Goal: Answer question/provide support: Share knowledge or assist other users

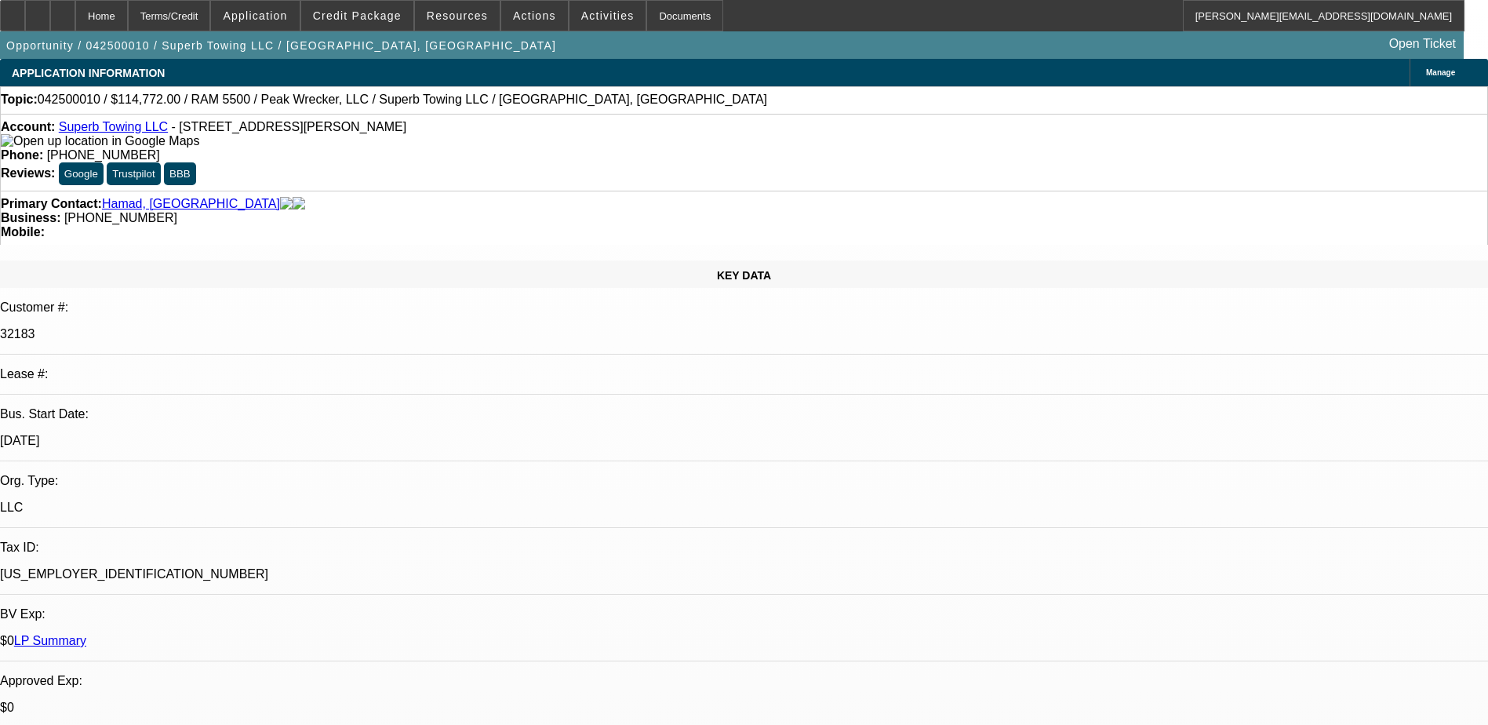
select select "0"
select select "2"
select select "0"
select select "2"
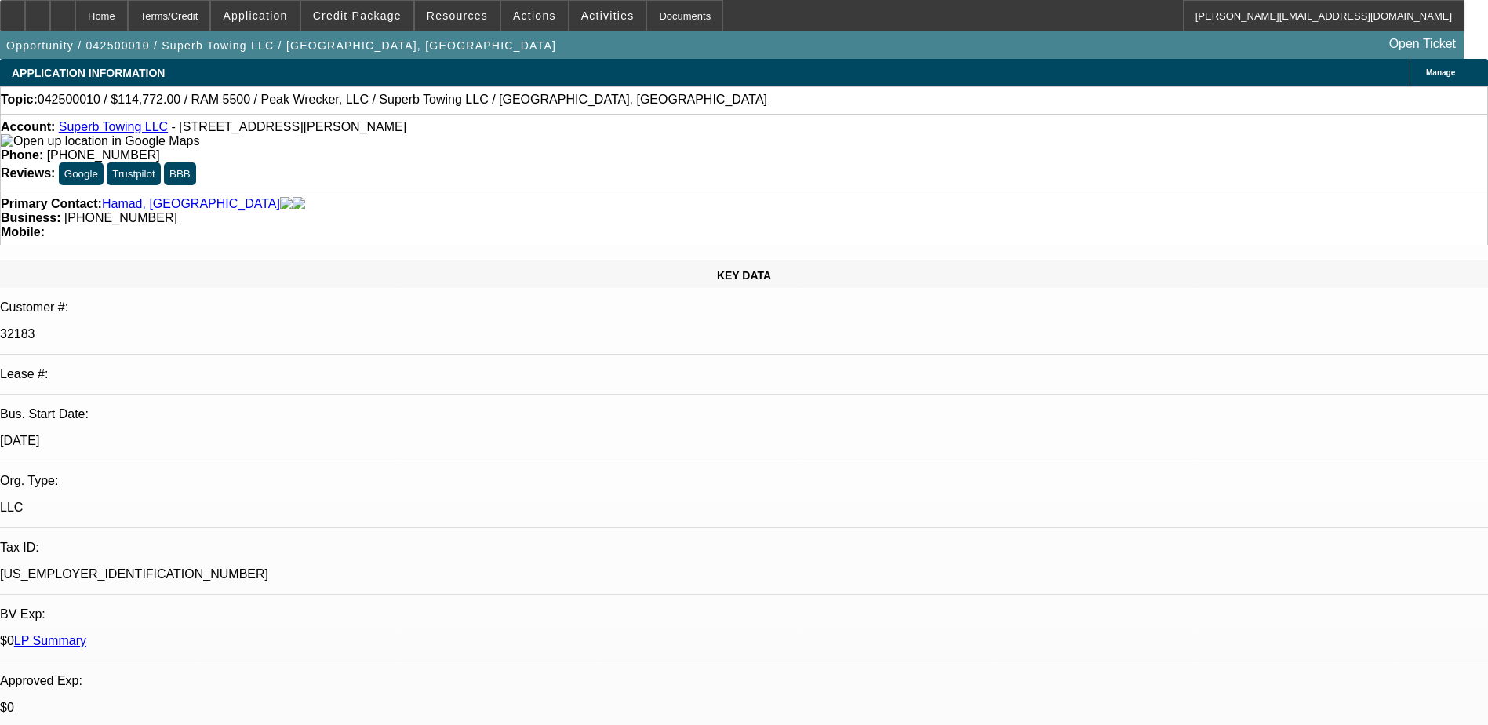
select select "0"
select select "2"
select select "0"
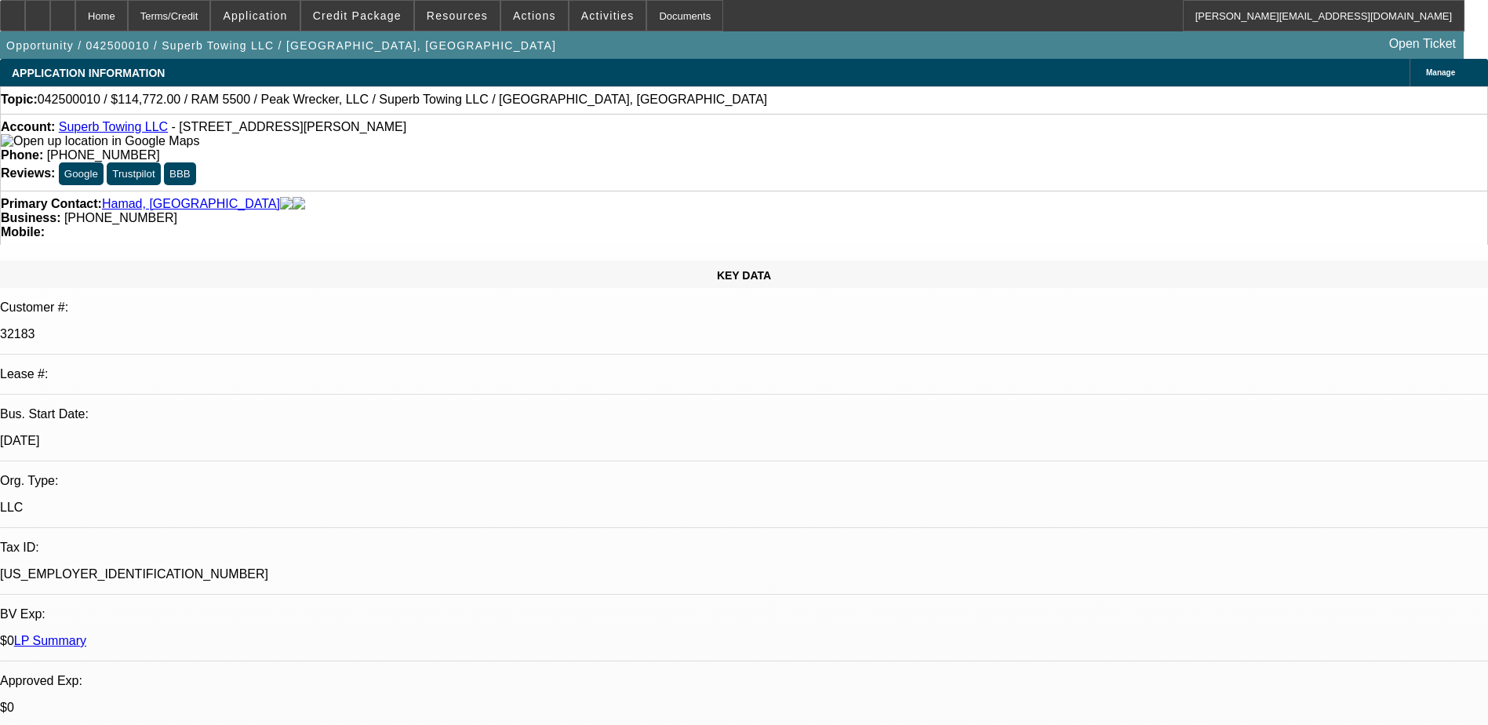
select select "2"
select select "0"
select select "1"
select select "2"
select select "6"
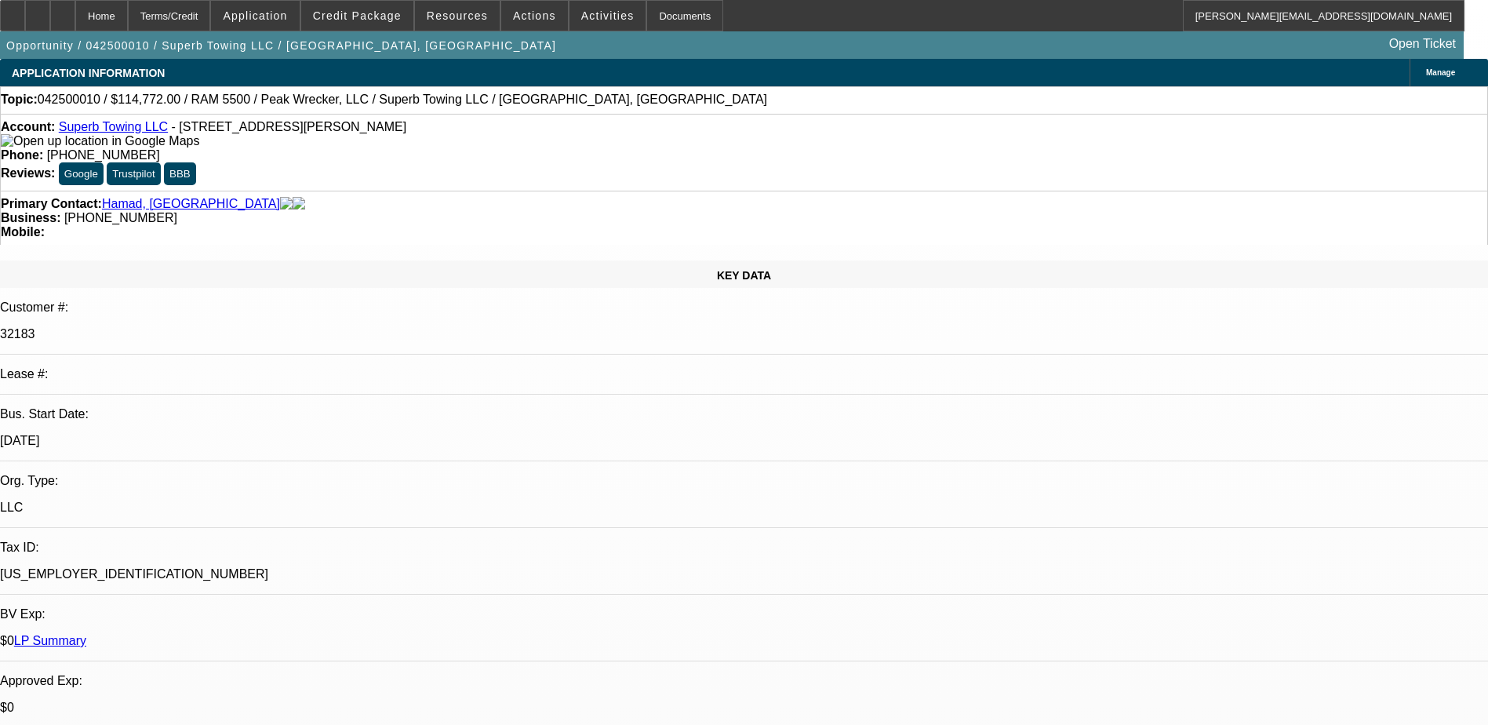
select select "1"
select select "2"
select select "6"
select select "1"
select select "2"
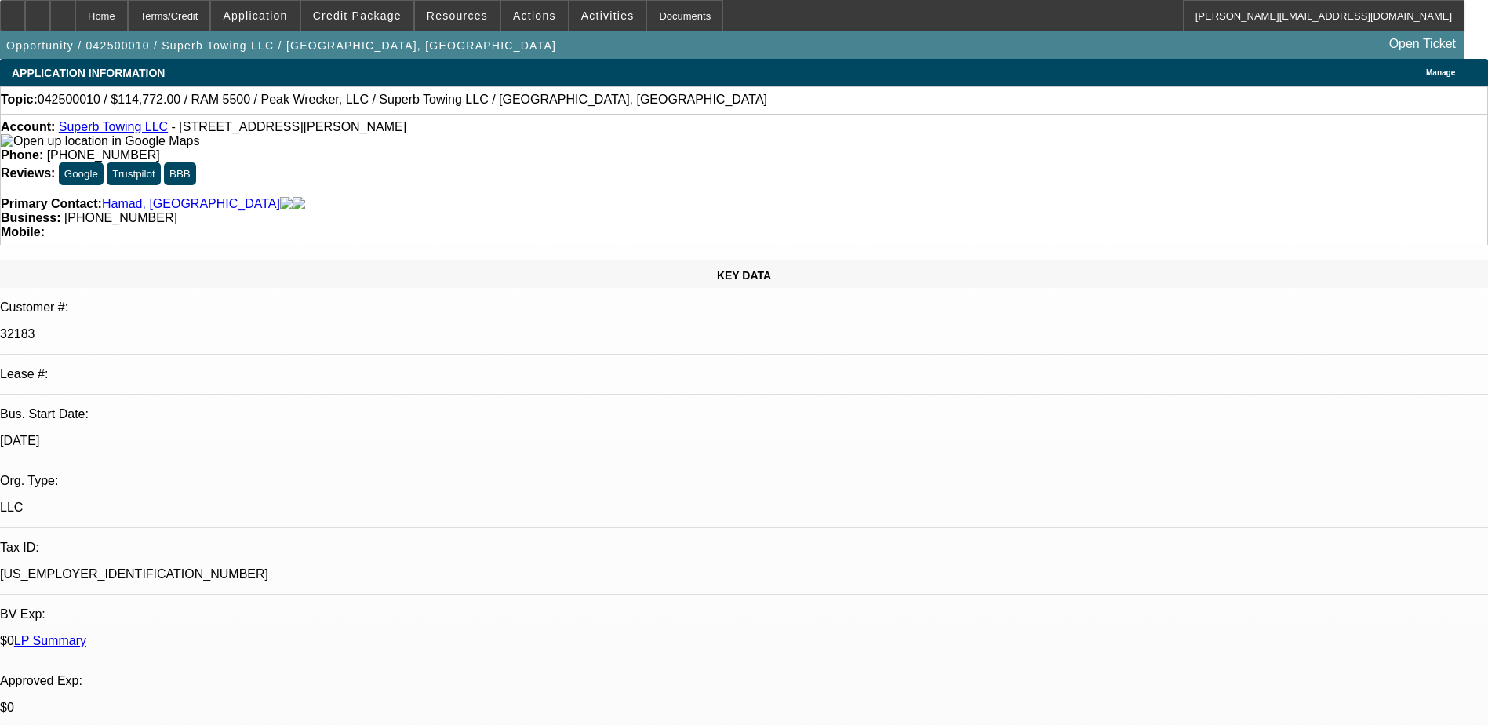
select select "6"
select select "1"
select select "2"
select select "6"
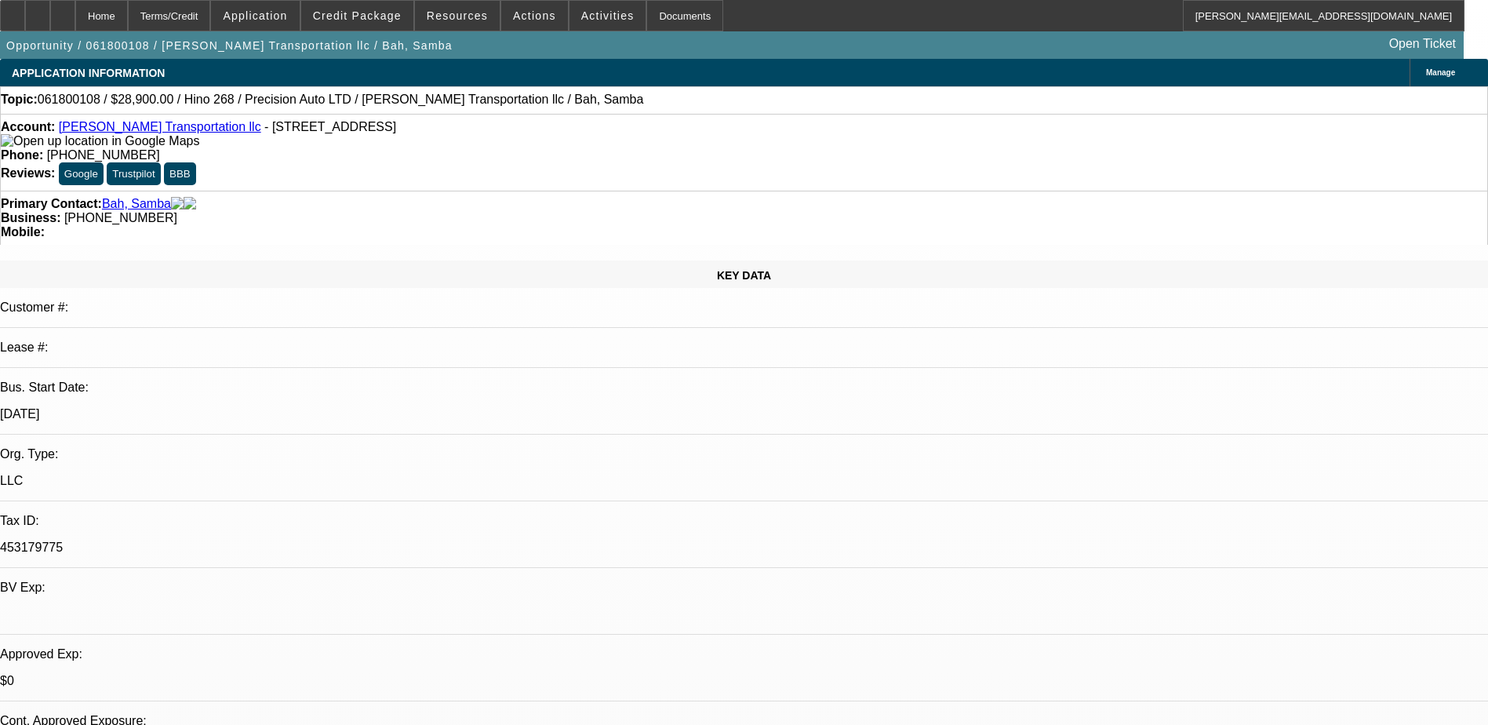
select select "0"
select select "2"
select select "0"
select select "2"
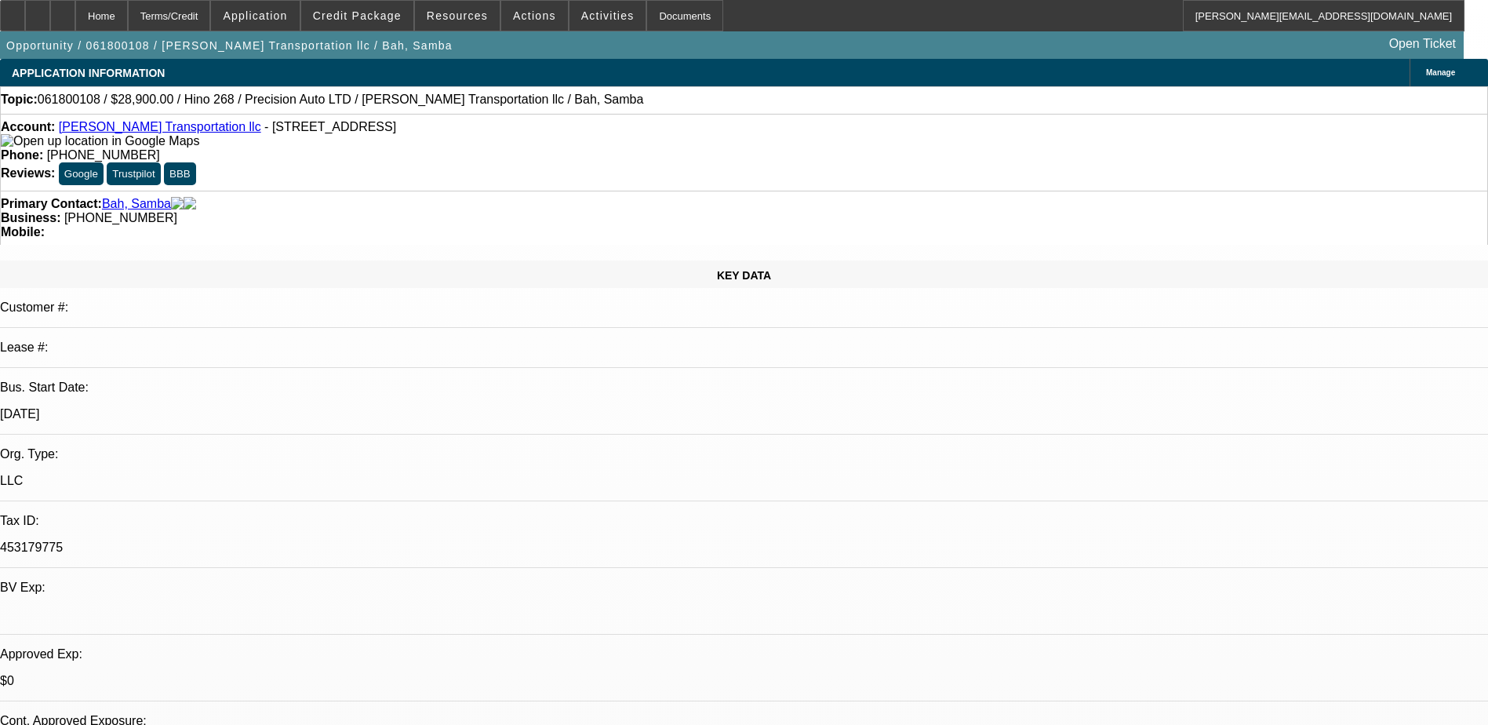
select select "0.1"
select select "0"
select select "2"
select select "0.1"
select select "0"
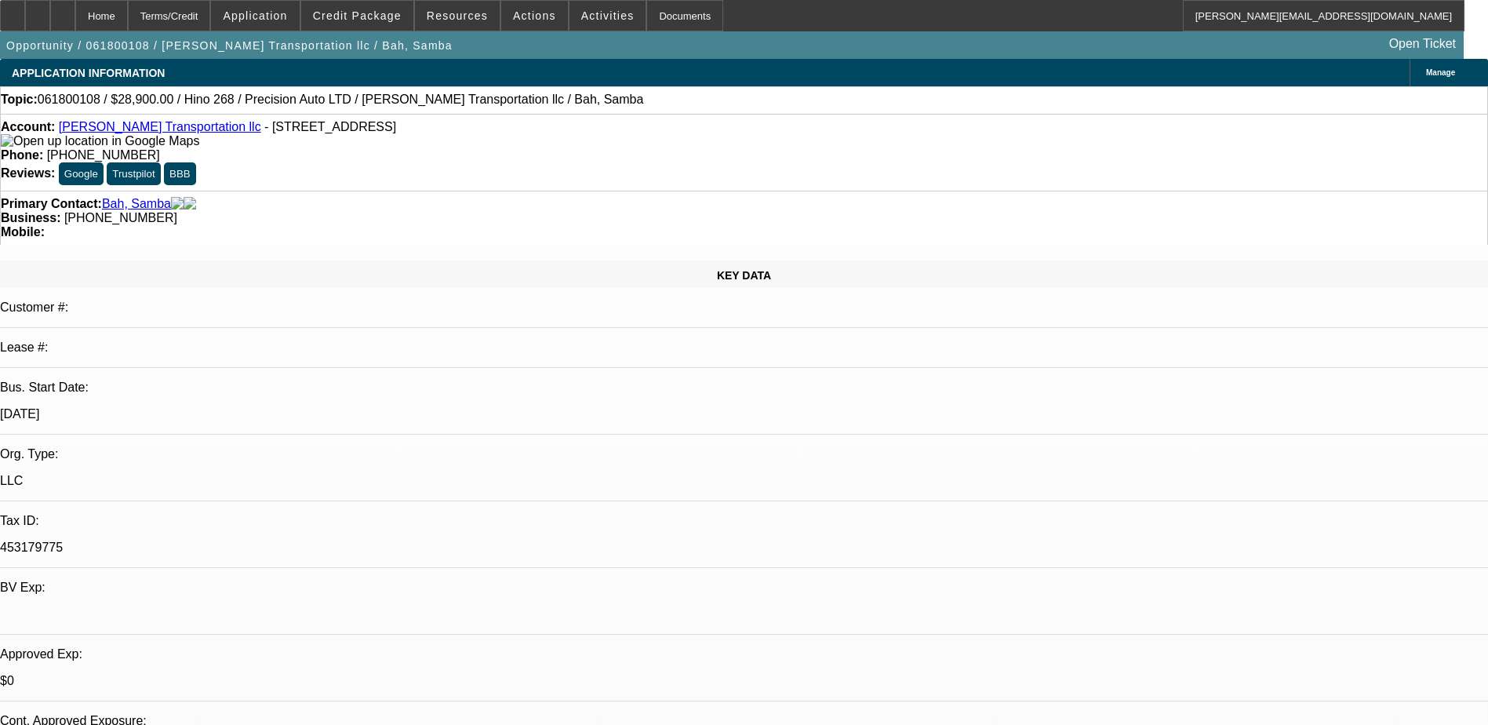
select select "2"
select select "0.1"
select select "1"
select select "2"
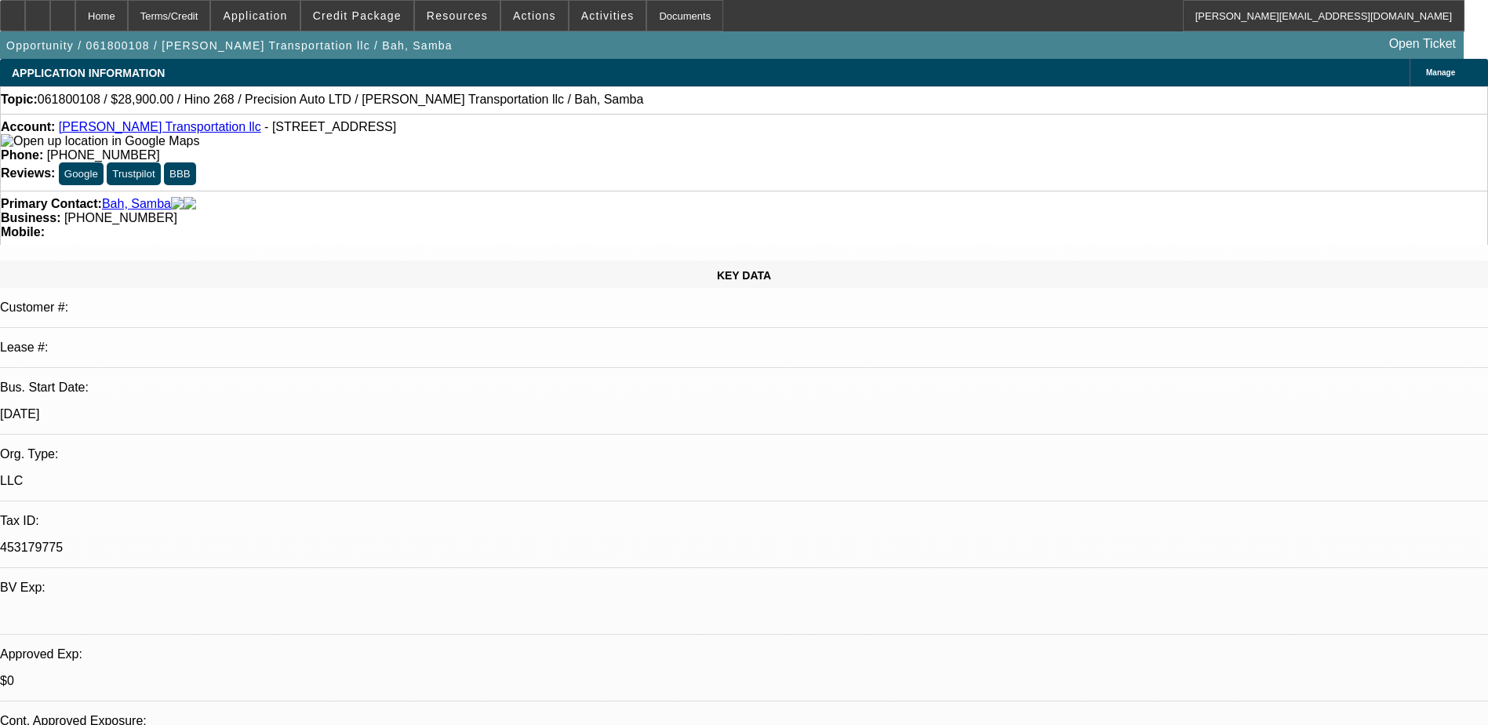
select select "1"
select select "2"
select select "4"
select select "1"
select select "2"
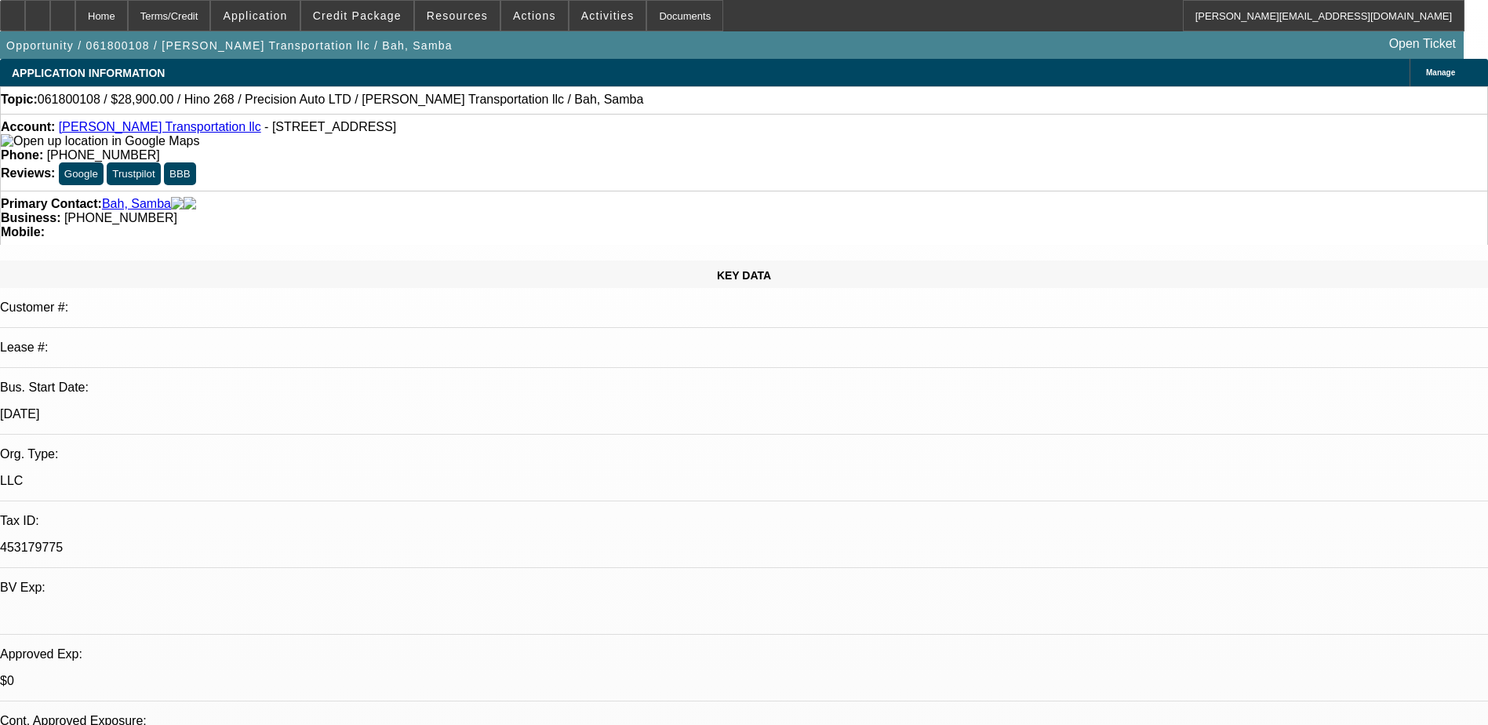
select select "4"
select select "1"
select select "2"
select select "4"
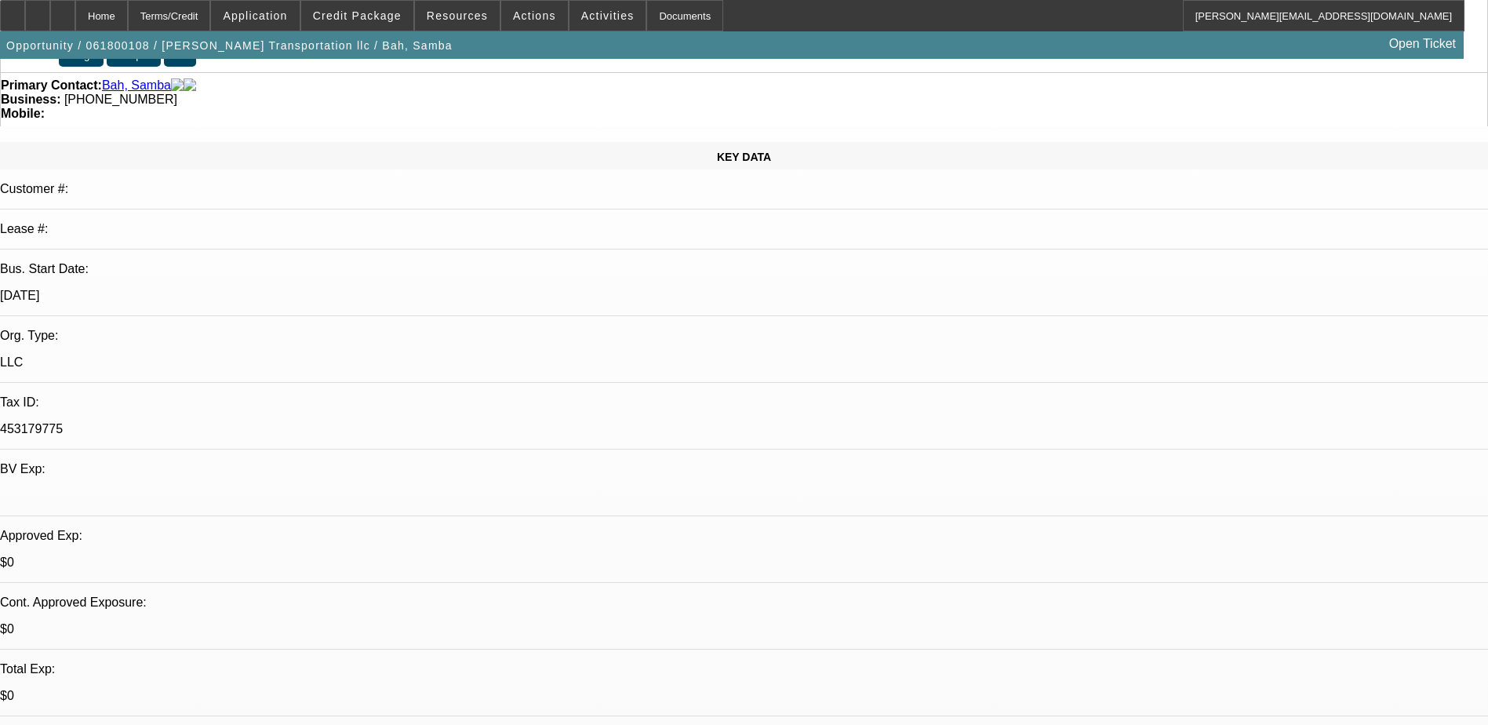
scroll to position [392, 0]
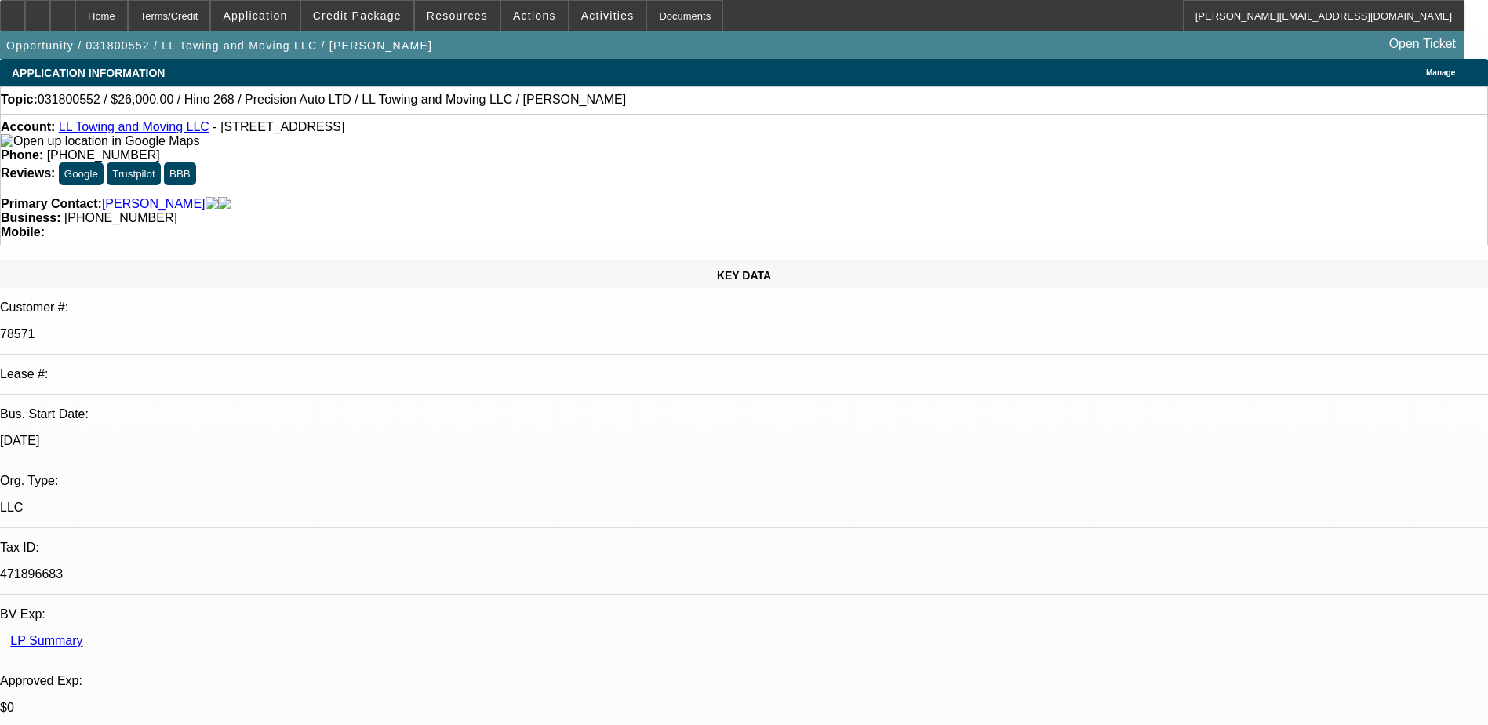
select select "0"
select select "2"
select select "0"
select select "2"
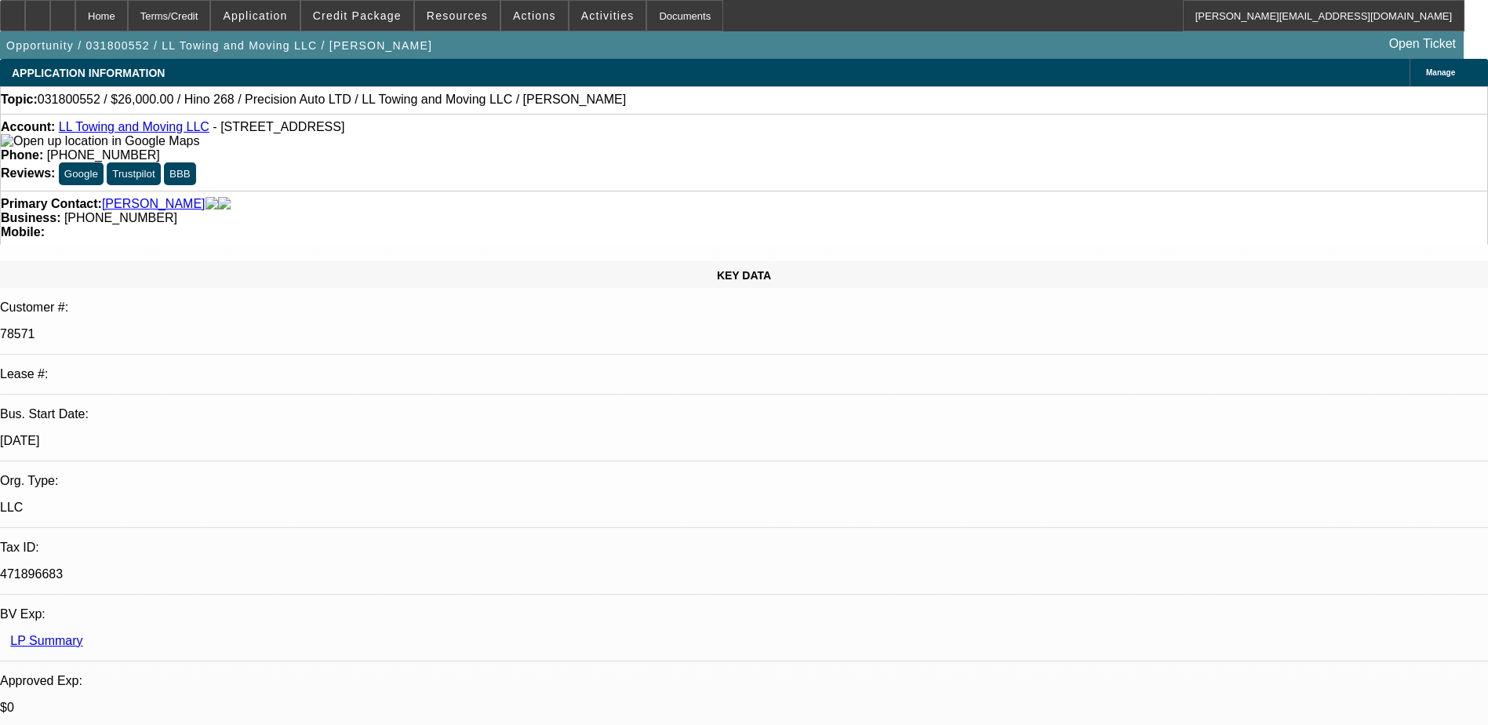
select select "0"
select select "2"
select select "0"
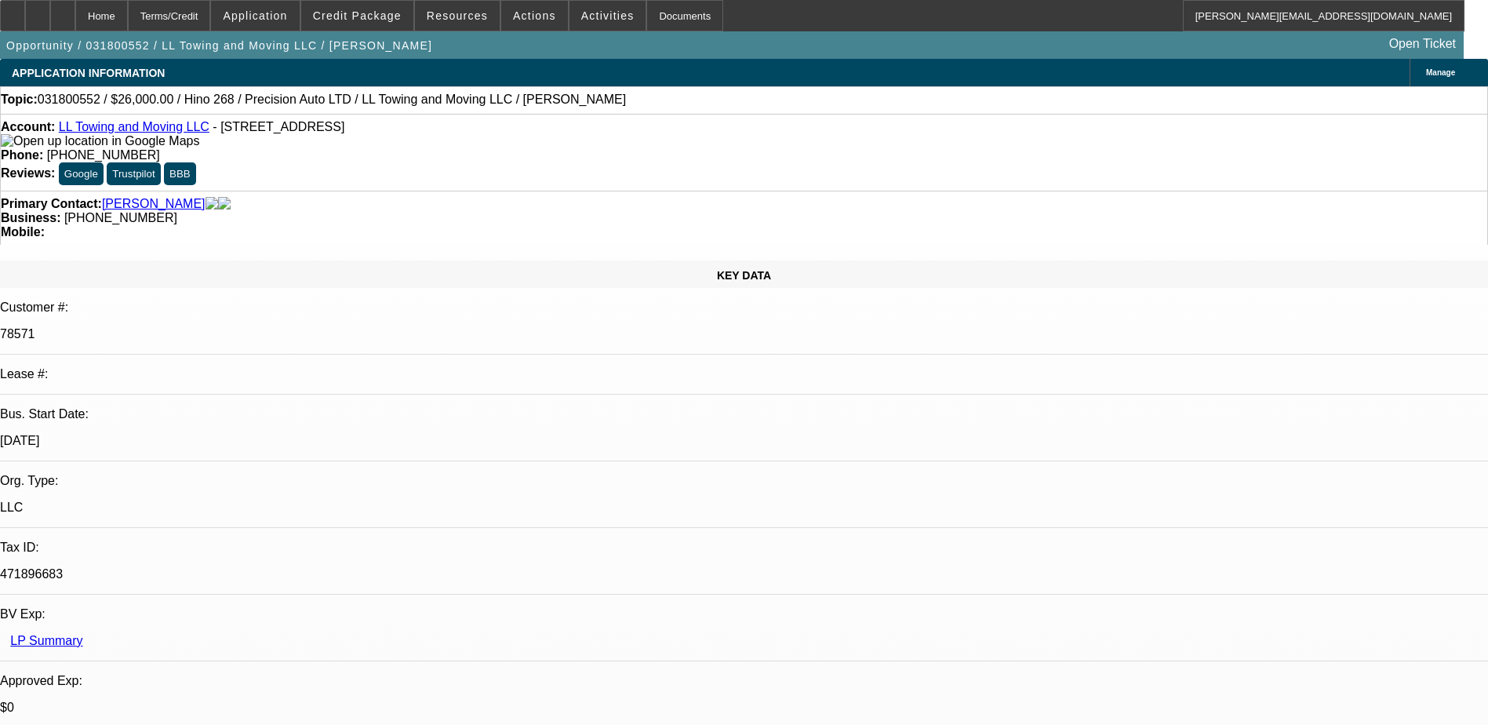
select select "2"
select select "0"
select select "1"
select select "2"
select select "6"
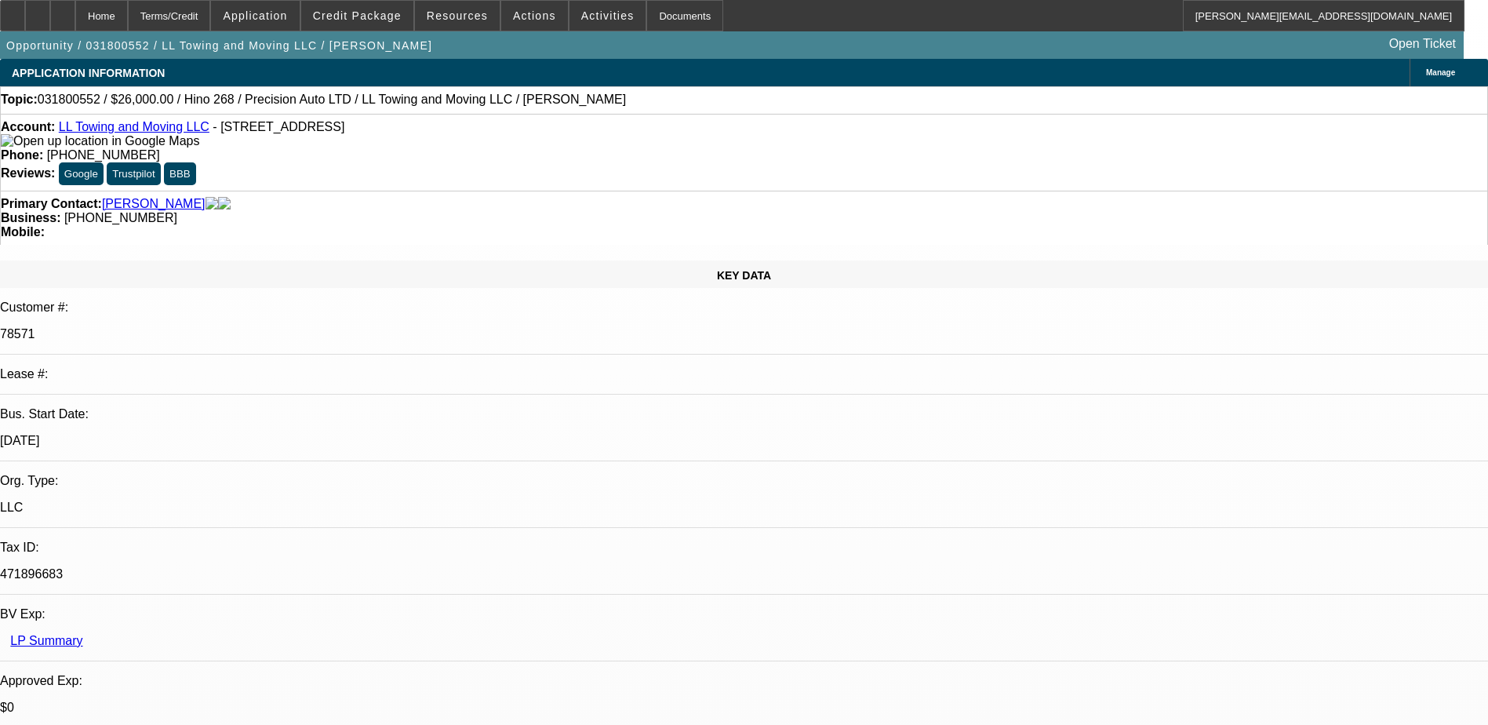
select select "1"
select select "2"
select select "6"
select select "1"
select select "2"
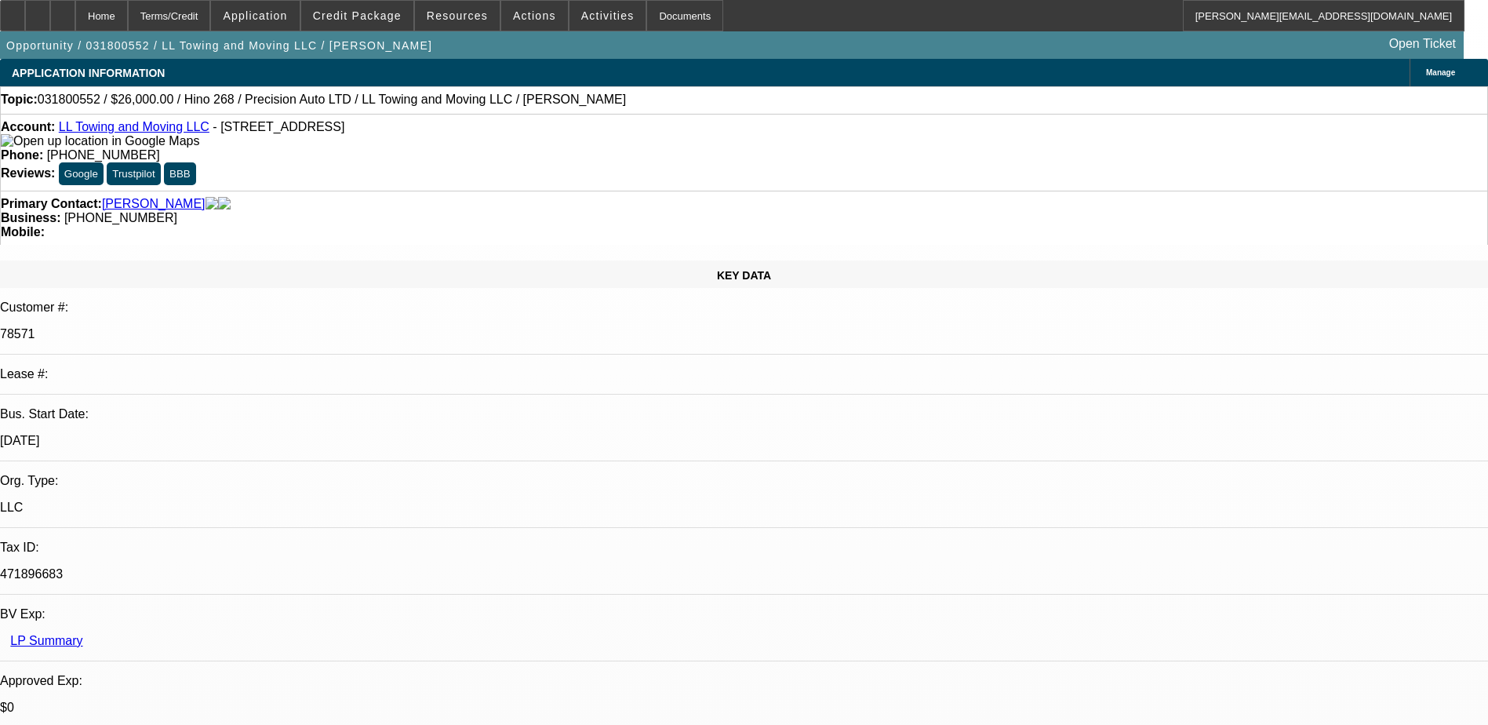
select select "6"
select select "1"
select select "2"
select select "6"
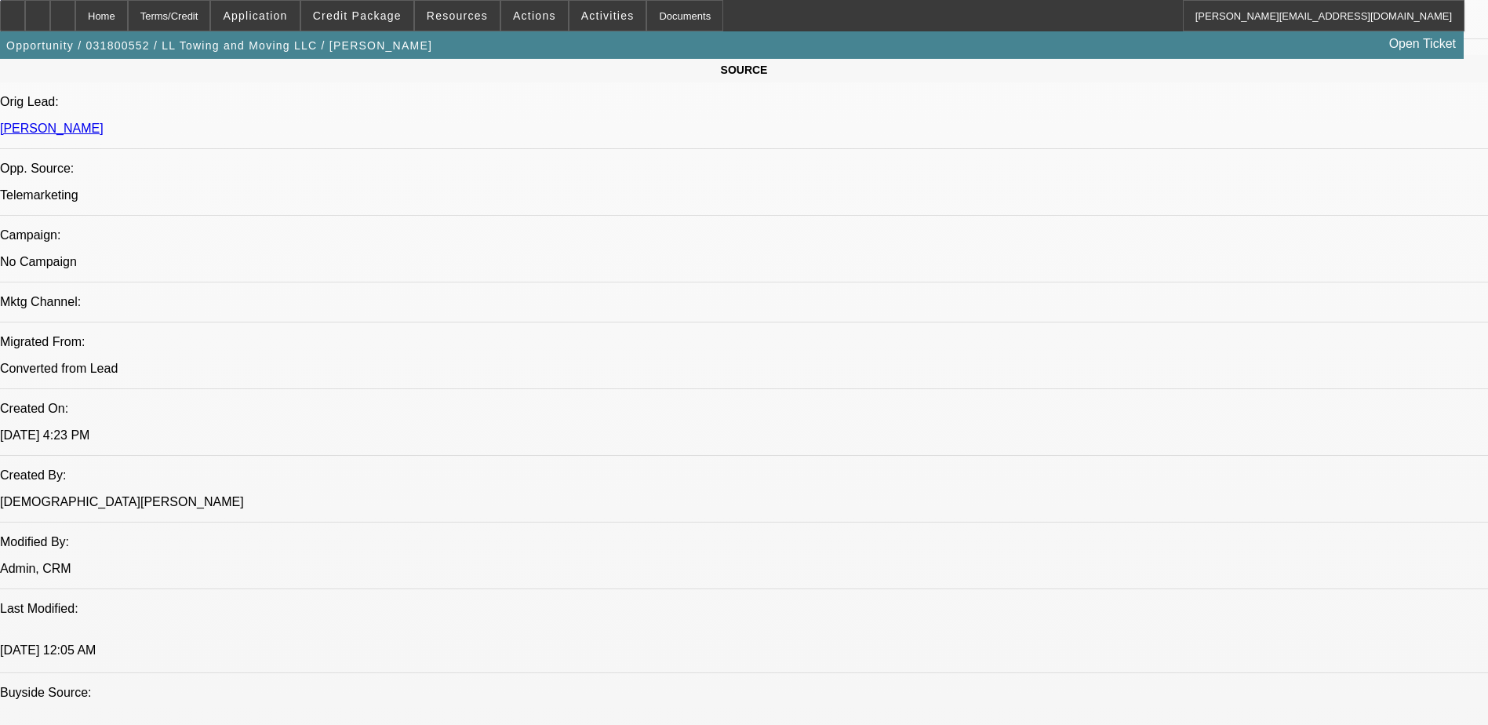
scroll to position [1020, 0]
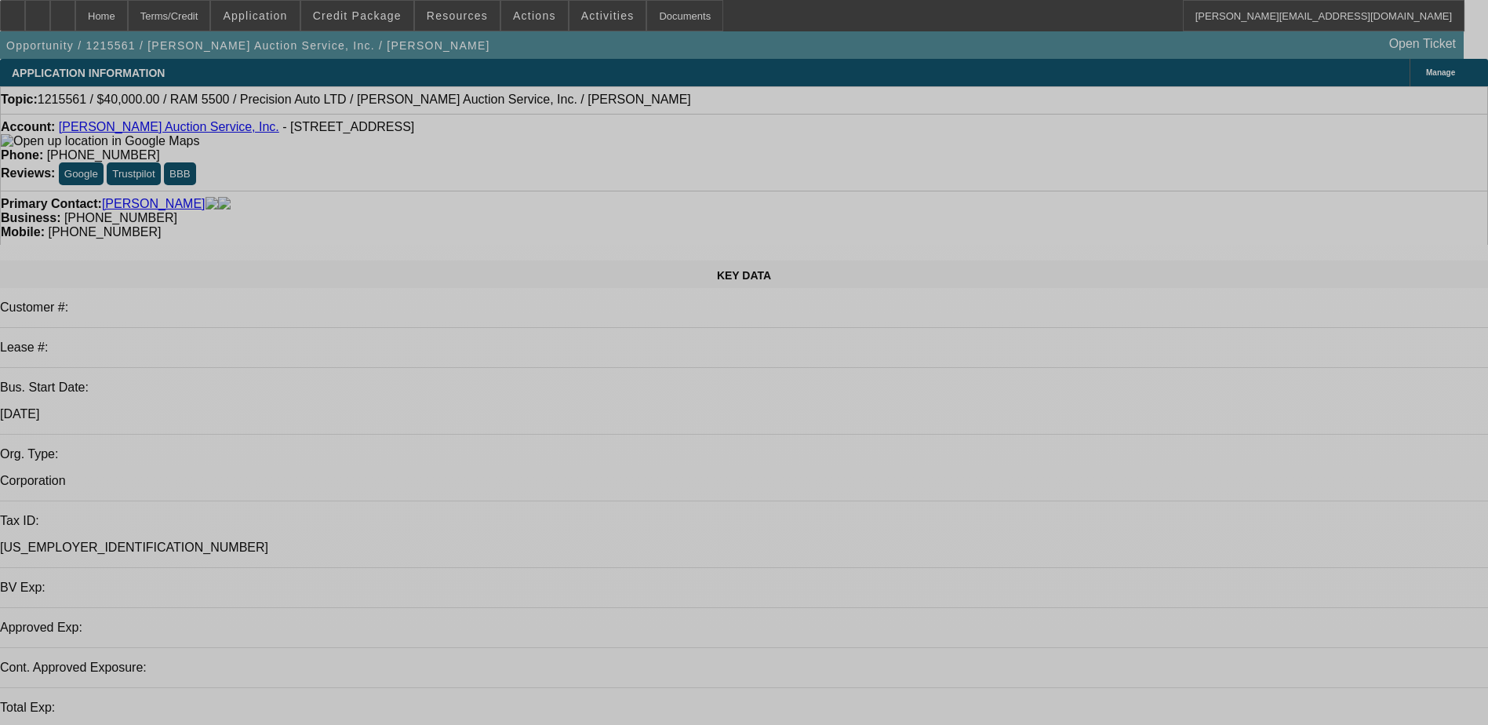
select select "0"
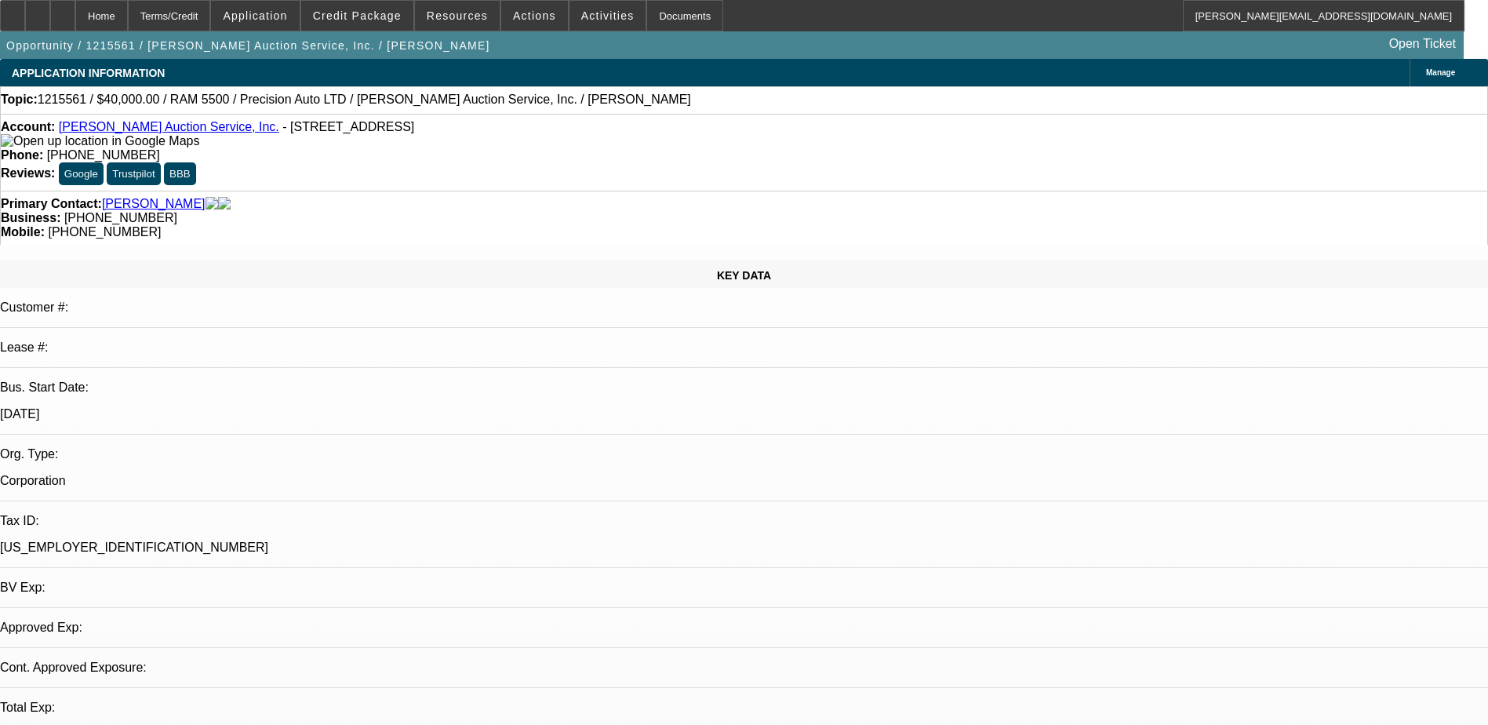
select select "0"
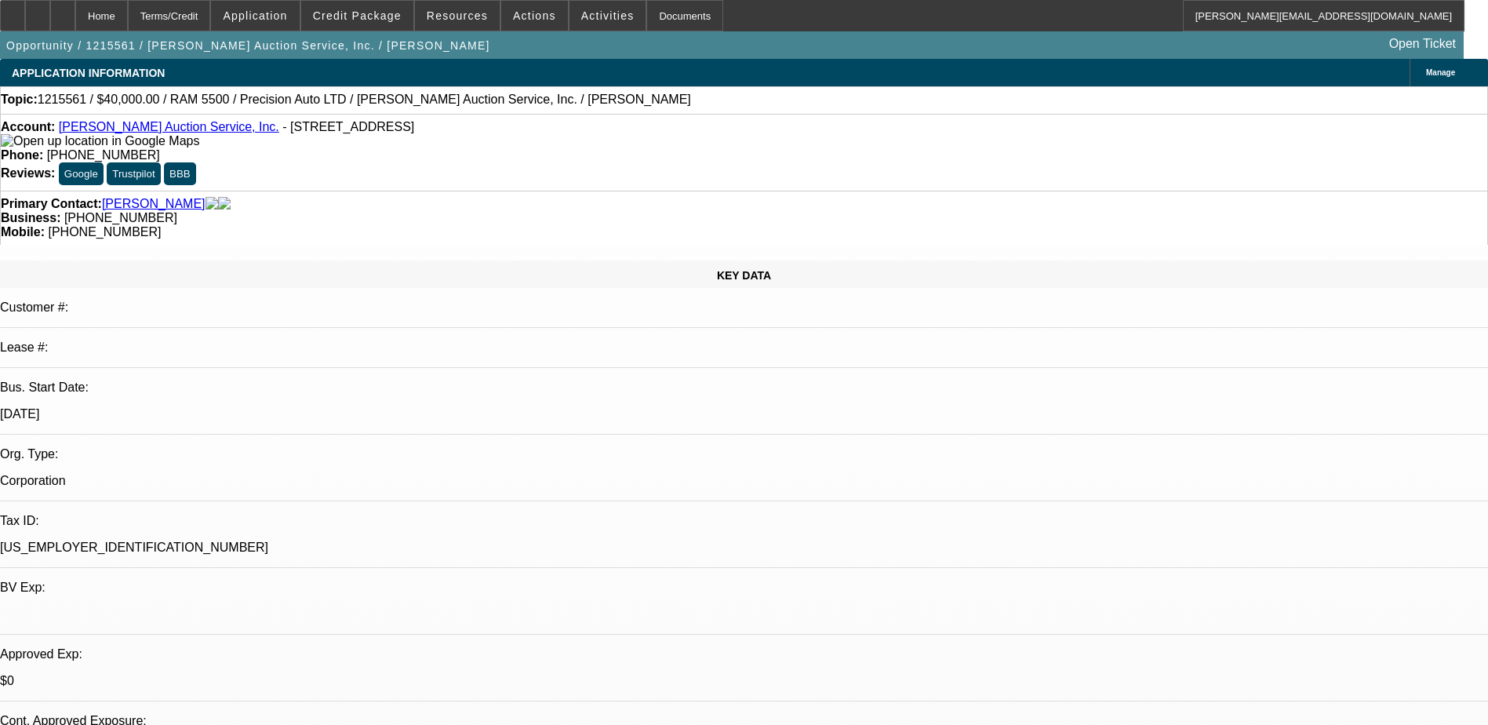
select select "1"
select select "2"
select select "6"
select select "1"
select select "2"
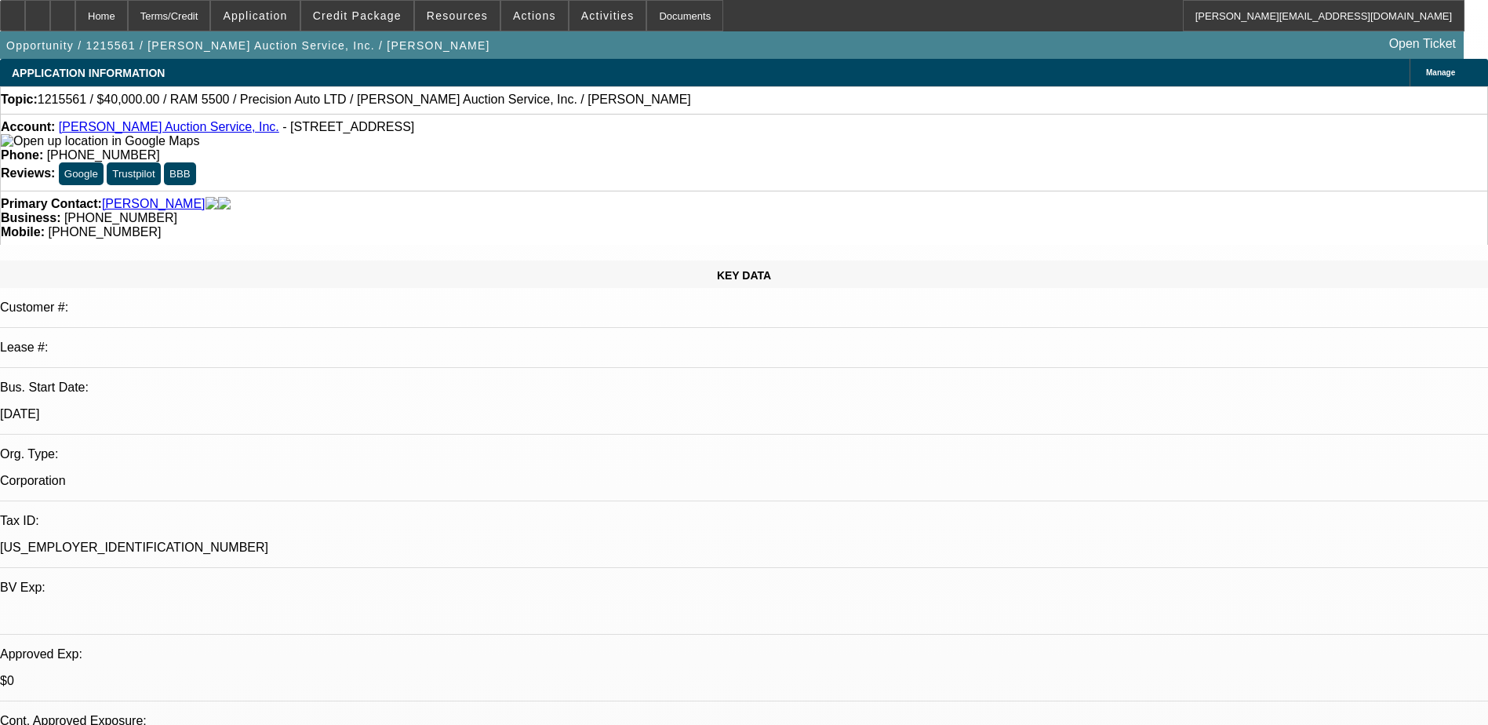
select select "6"
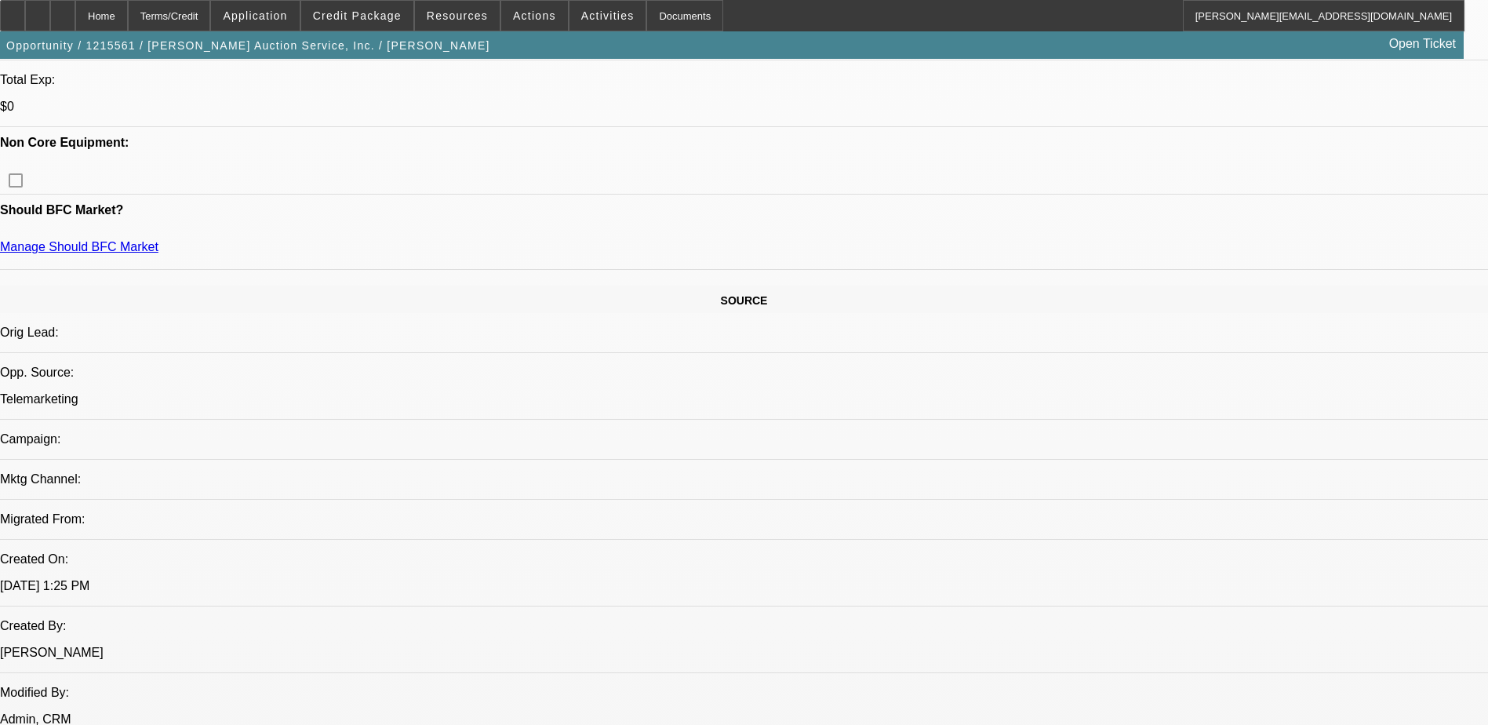
scroll to position [706, 0]
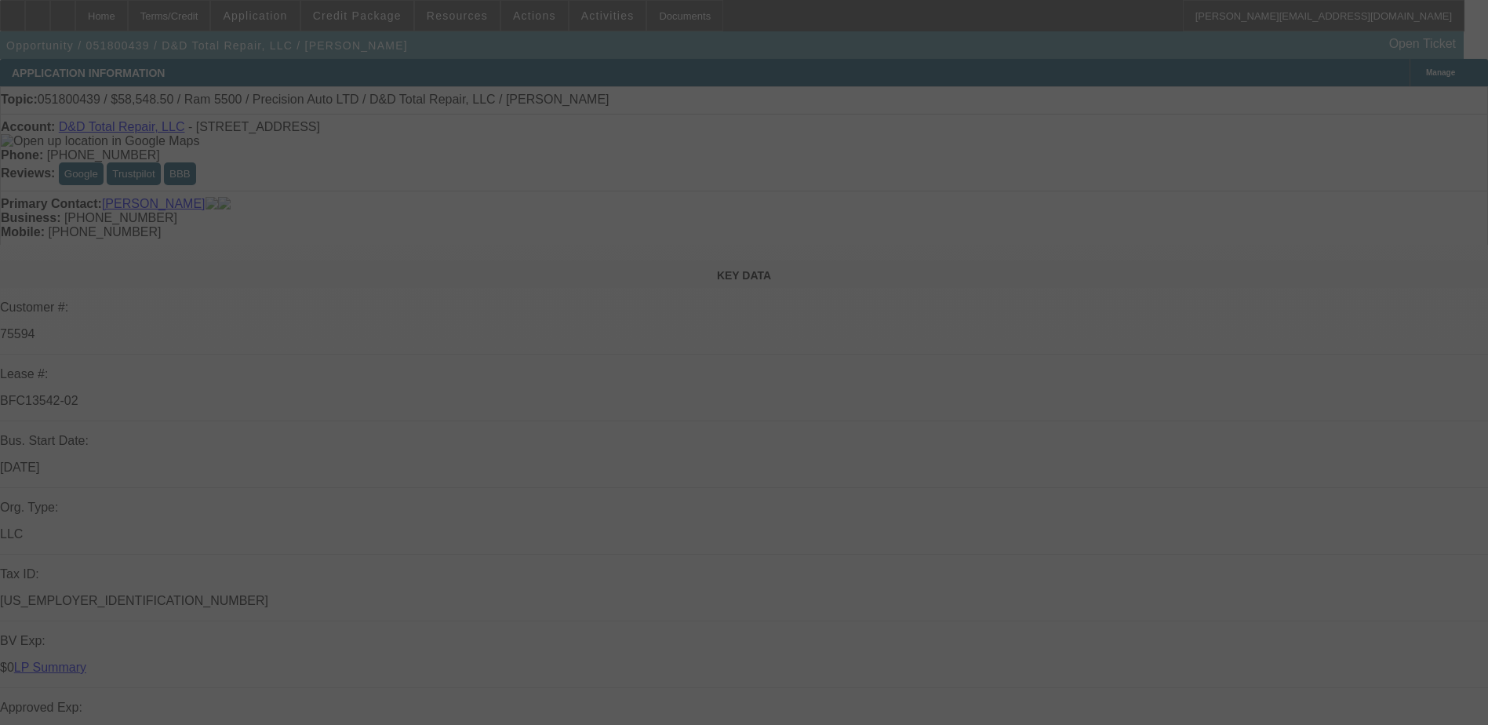
select select "0"
select select "0.1"
select select "0"
select select "0.1"
select select "0"
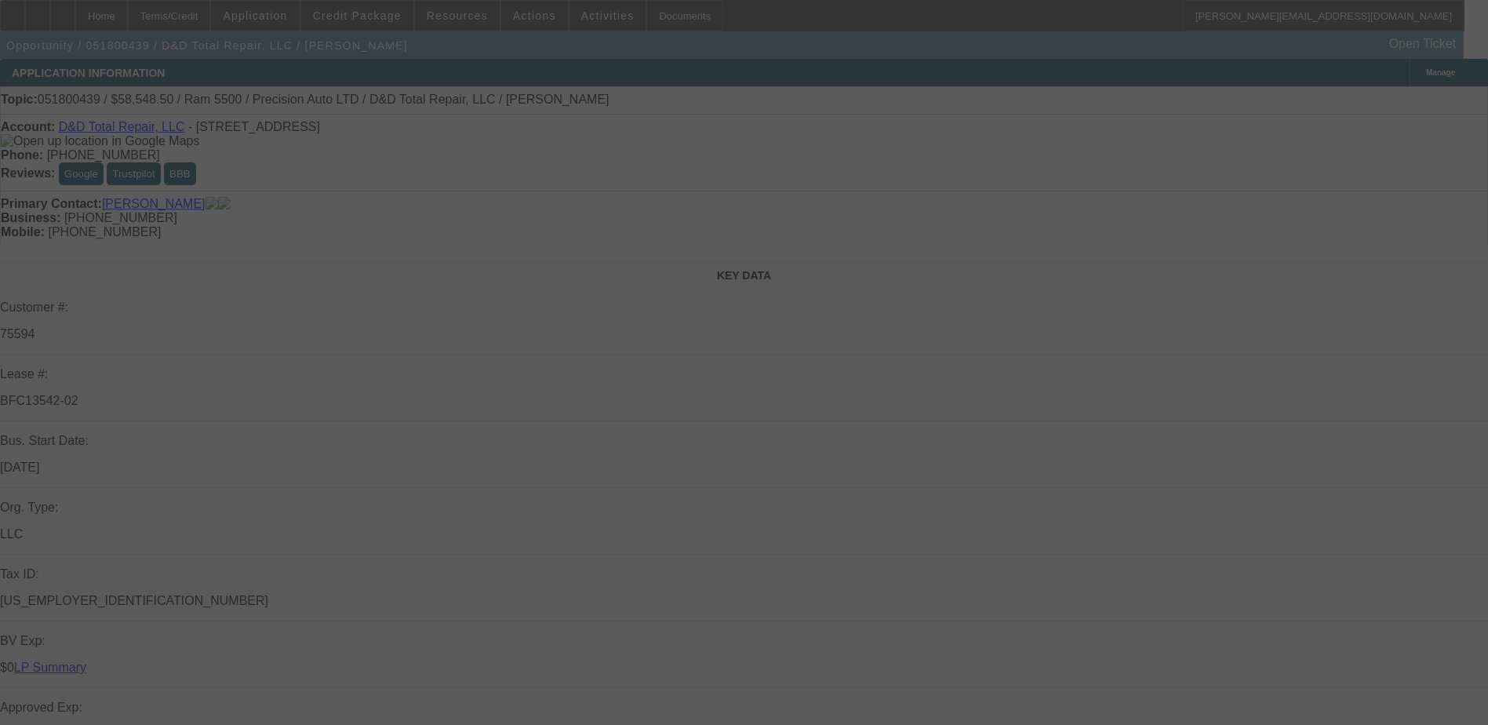
select select "2"
select select "0.1"
select select "0"
select select "2"
select select "0.1"
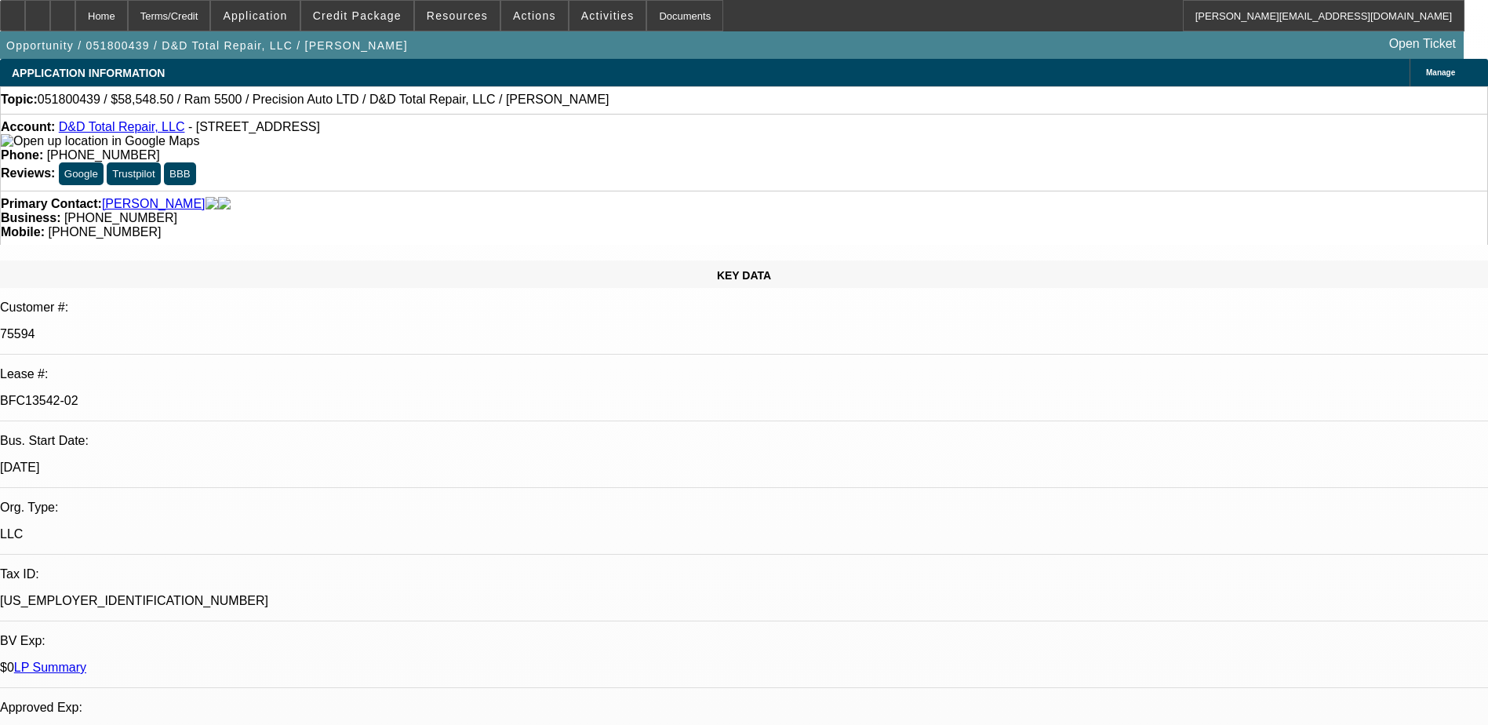
select select "1"
select select "2"
select select "4"
select select "1"
select select "2"
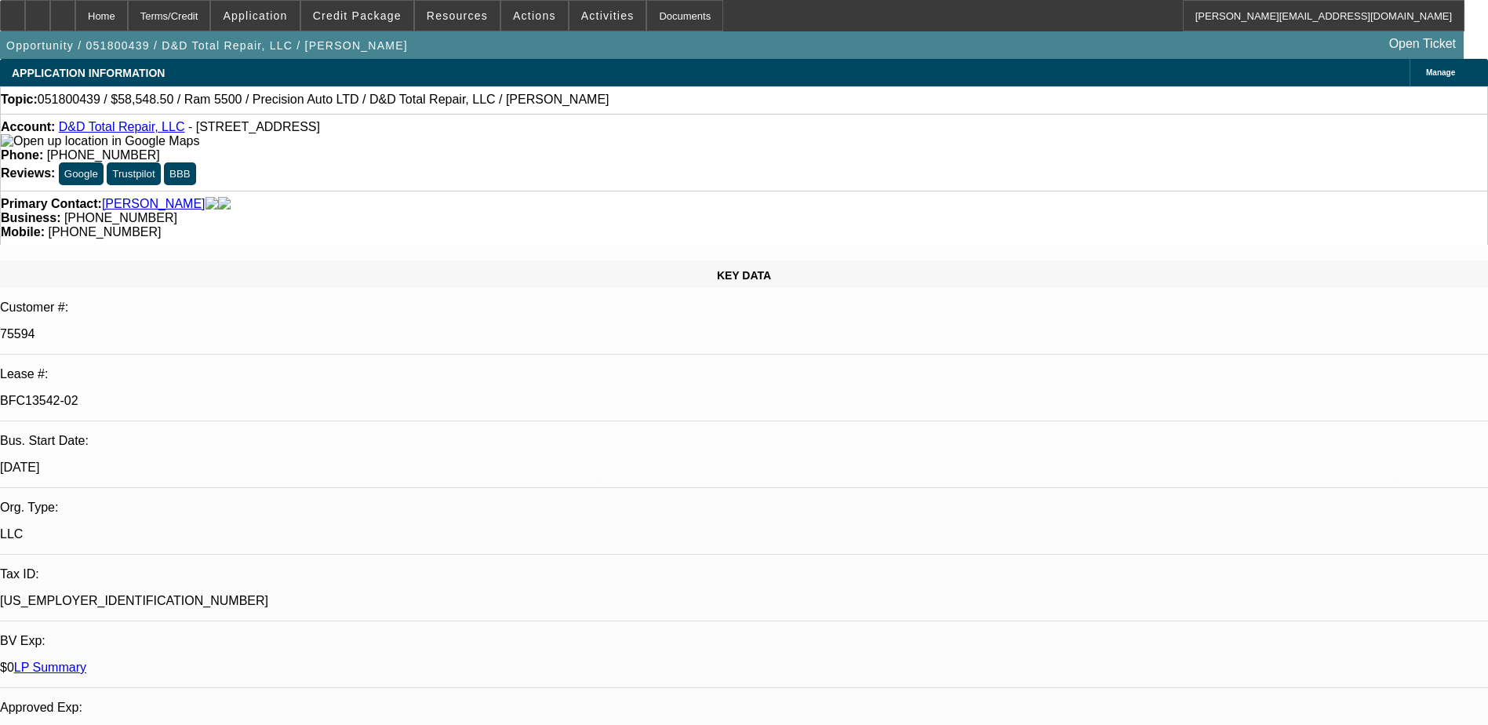
select select "4"
select select "1"
select select "2"
select select "4"
select select "1"
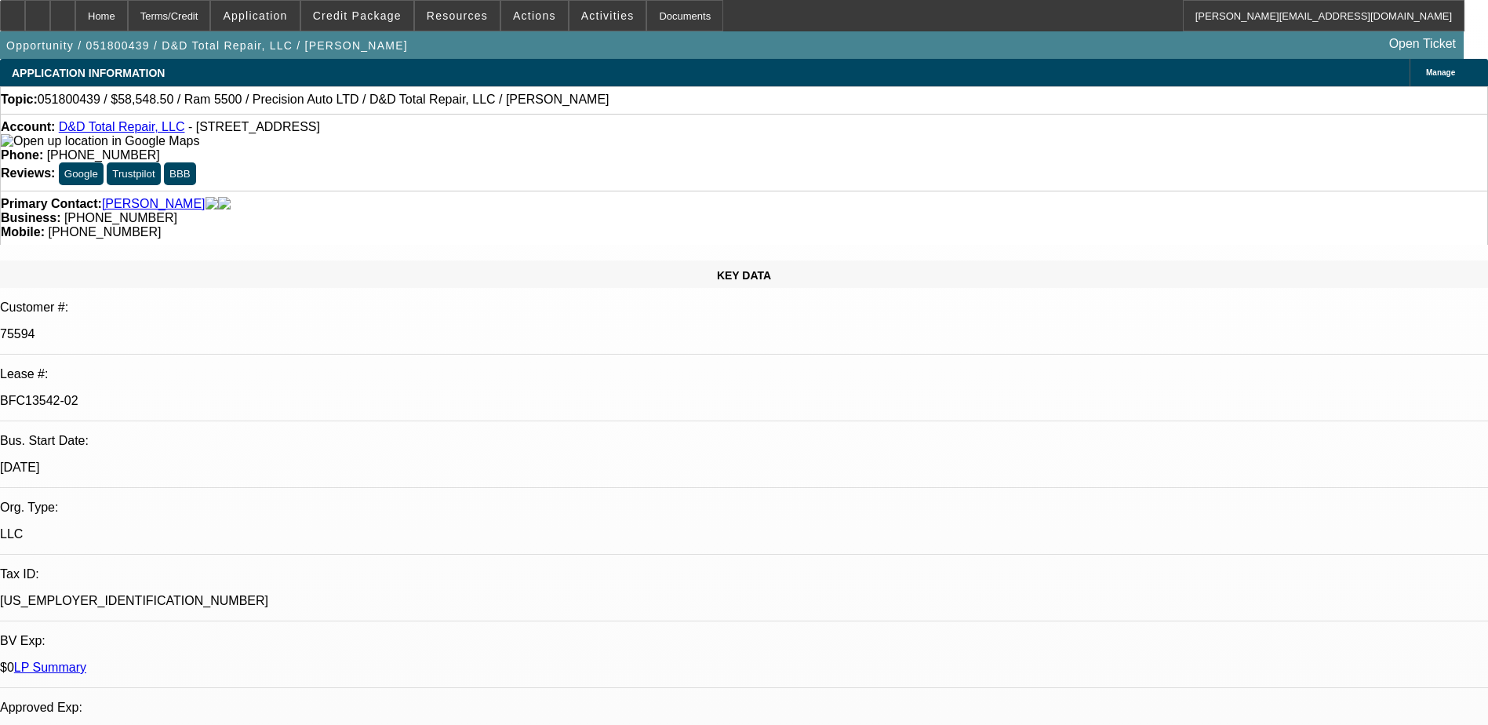
select select "2"
select select "4"
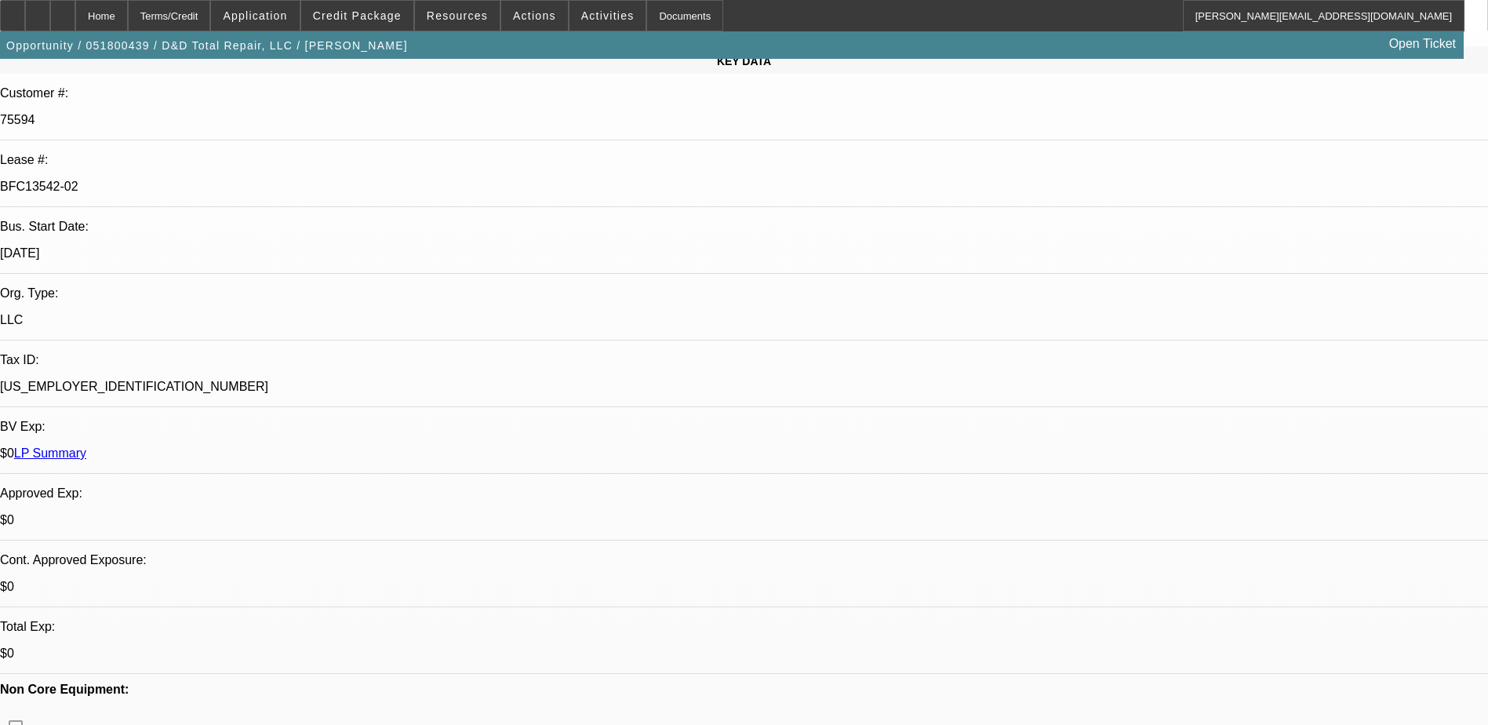
scroll to position [106, 0]
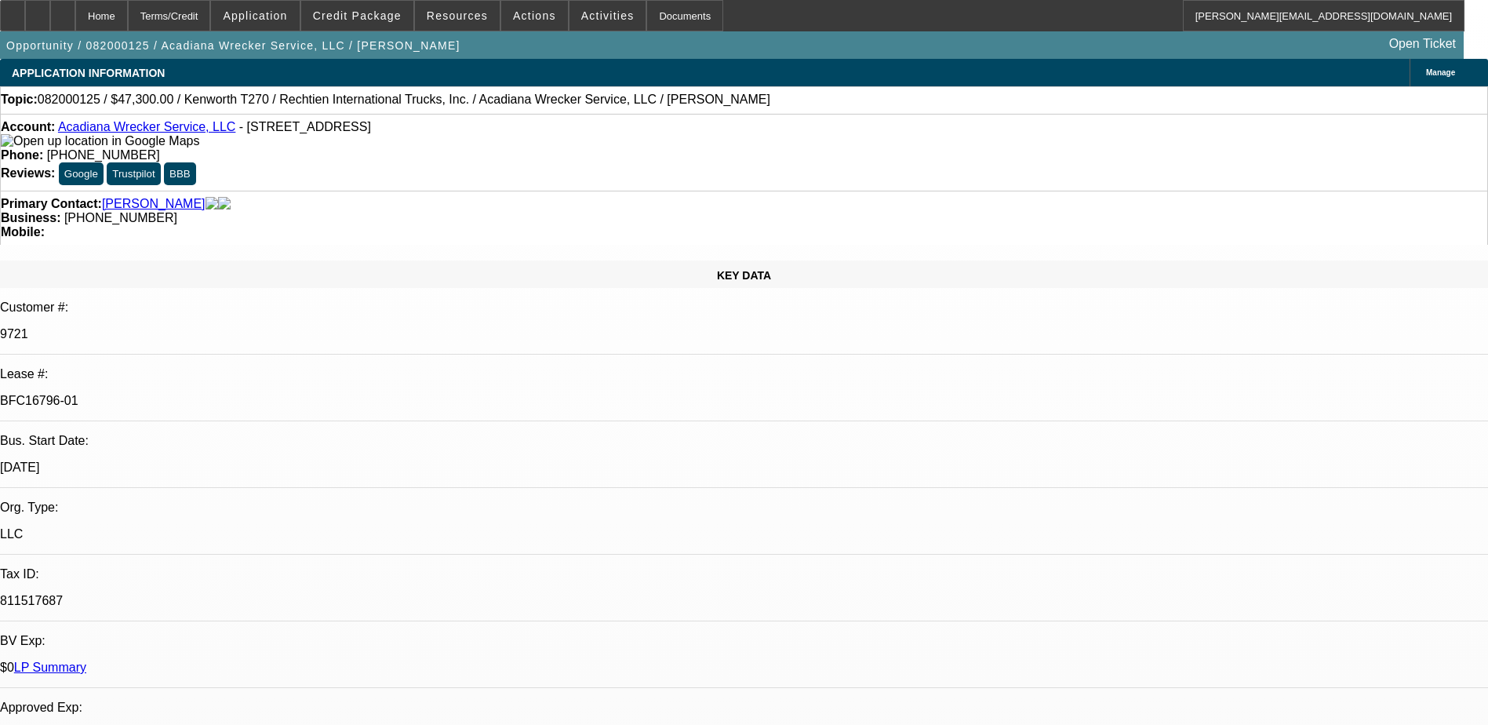
select select "0"
select select "2"
select select "0"
select select "2"
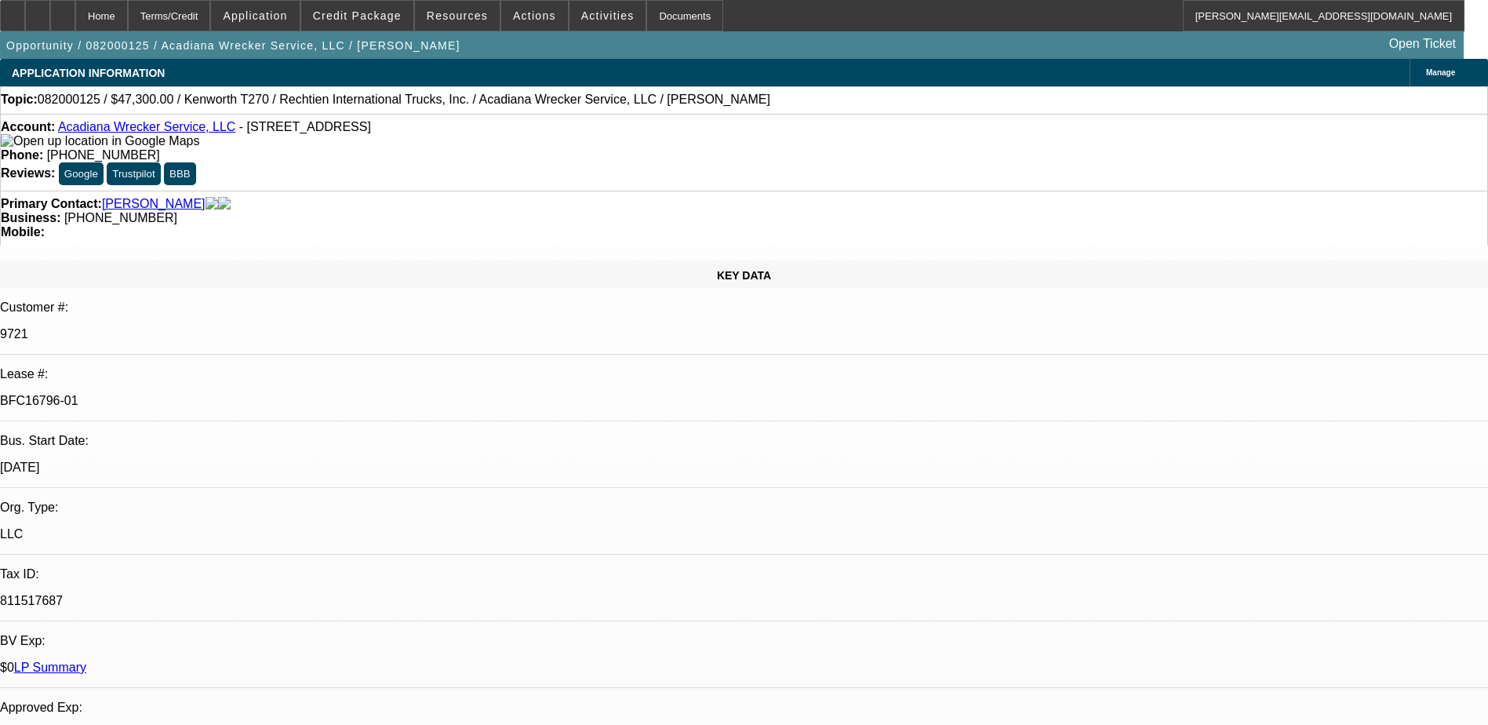
select select "0"
select select "2"
select select "0"
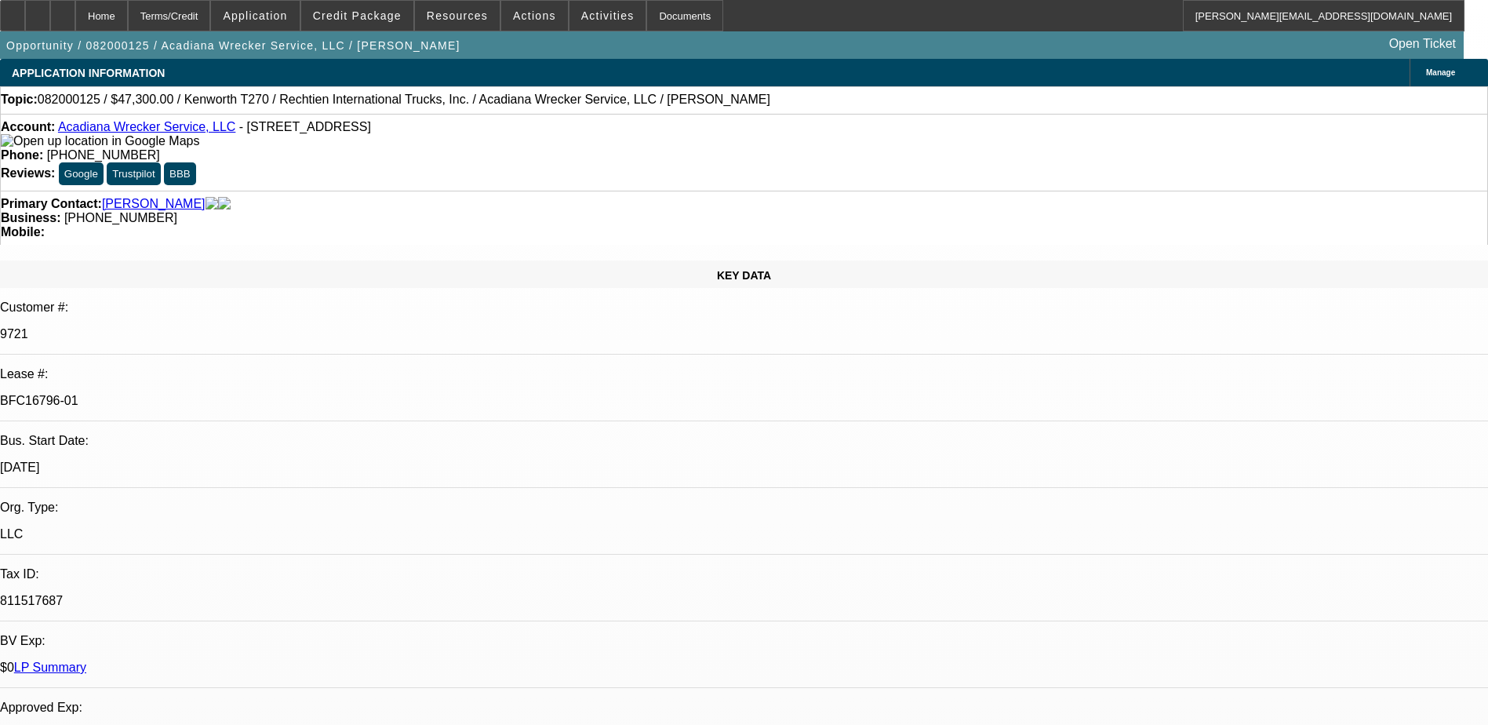
select select "2"
select select "0"
select select "1"
select select "2"
select select "6"
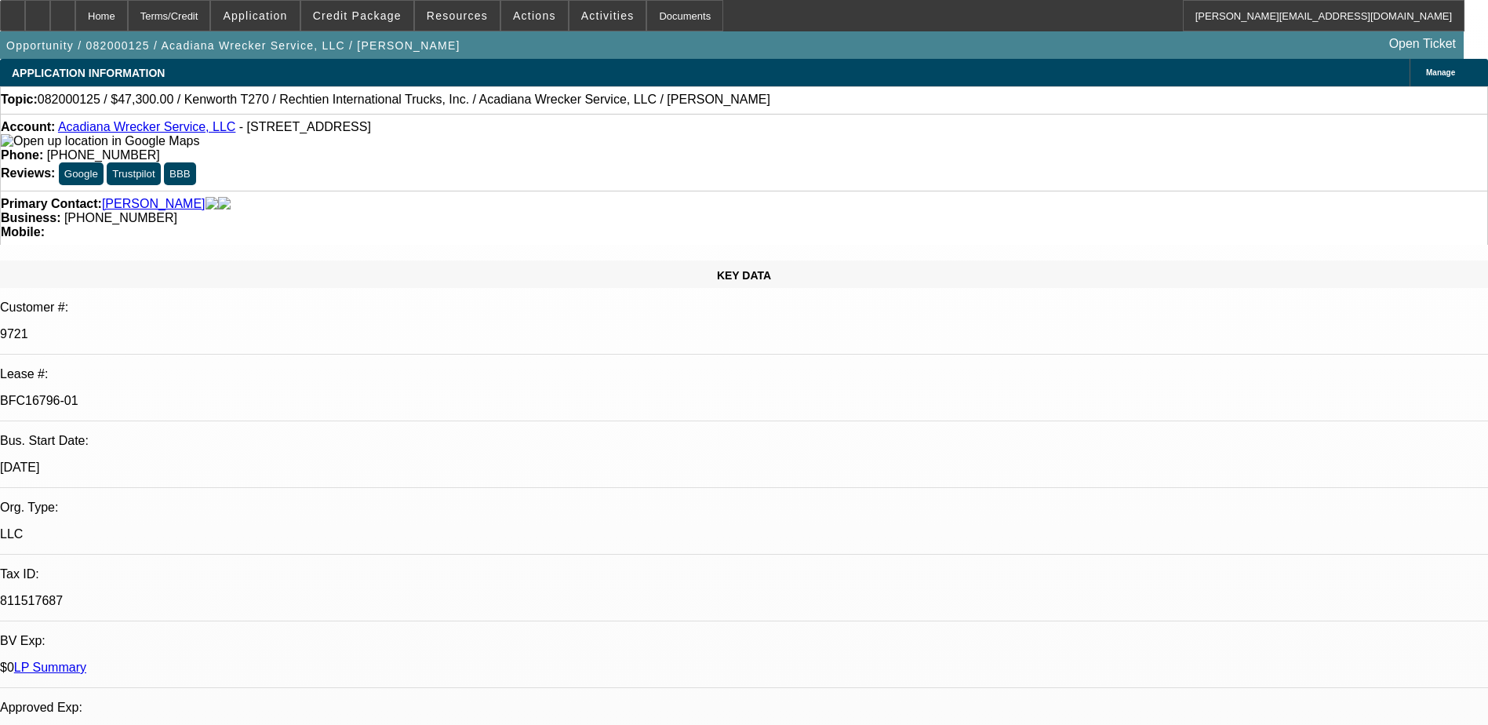
select select "1"
select select "2"
select select "6"
select select "1"
select select "2"
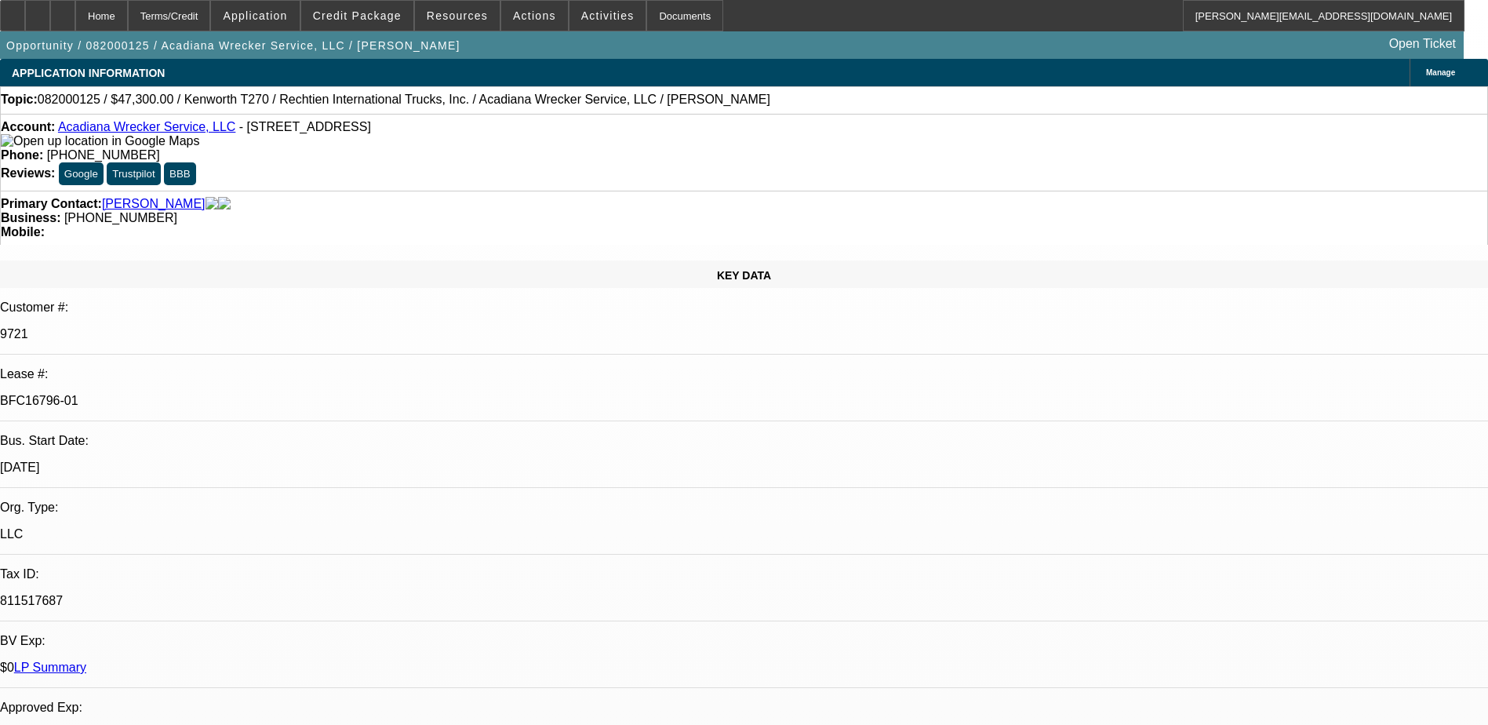
select select "6"
select select "1"
select select "2"
select select "6"
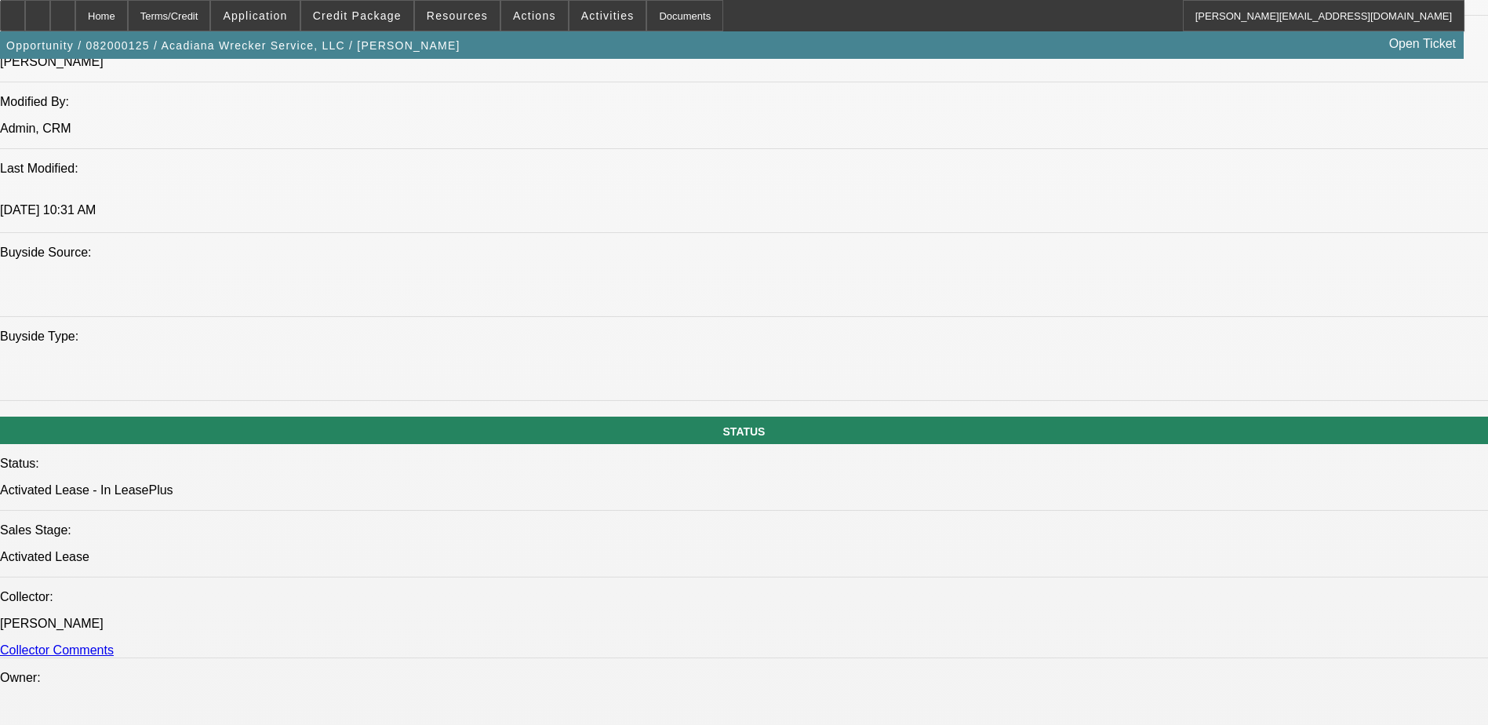
scroll to position [1333, 0]
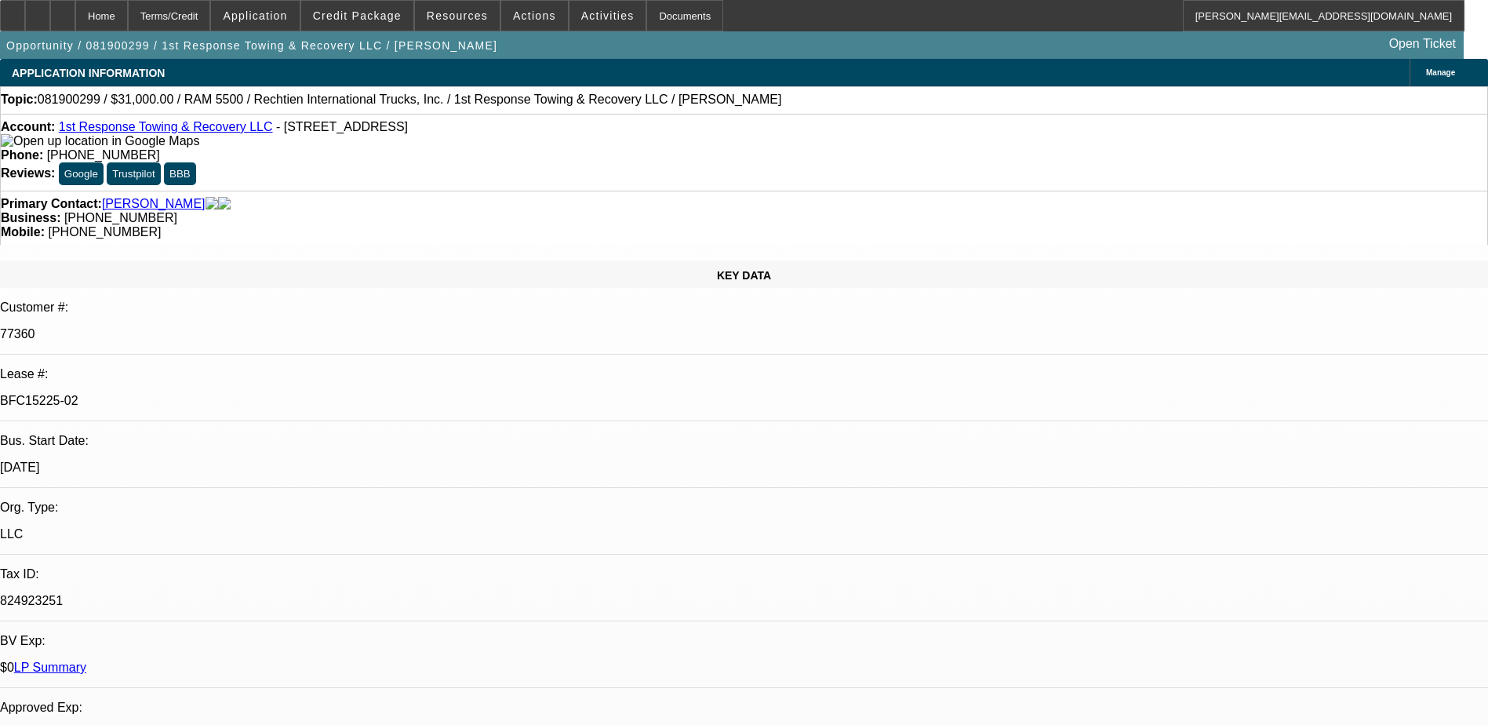
select select "0"
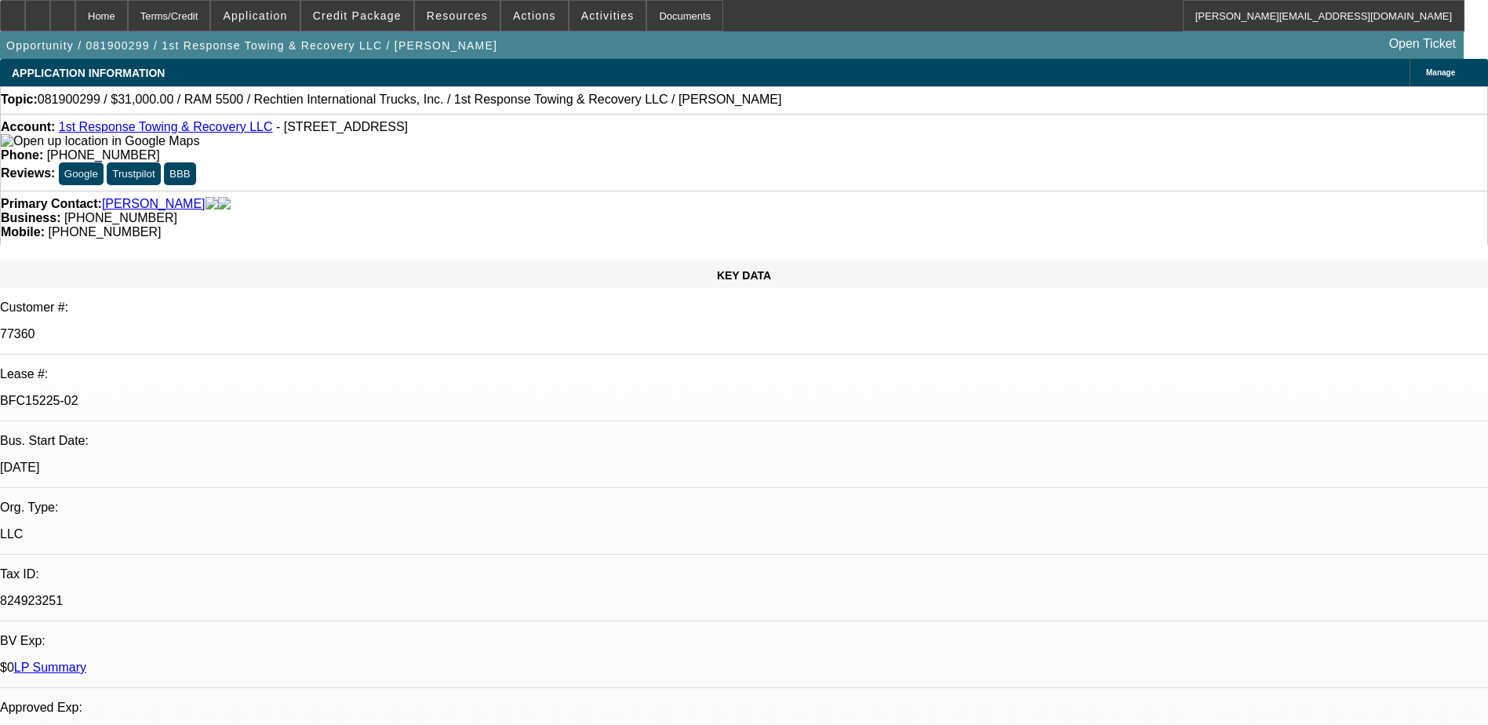
select select "0"
select select "1"
select select "2"
select select "6"
select select "1"
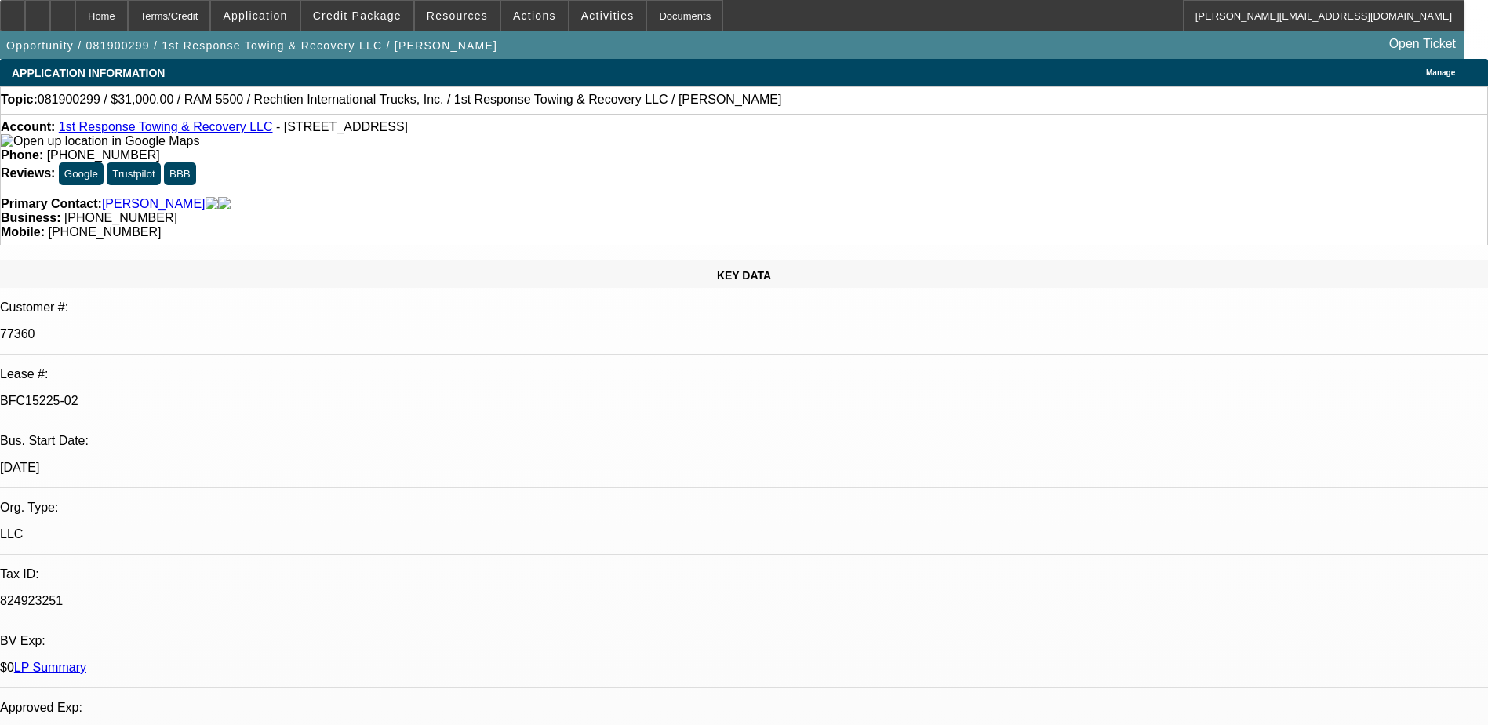
select select "2"
select select "6"
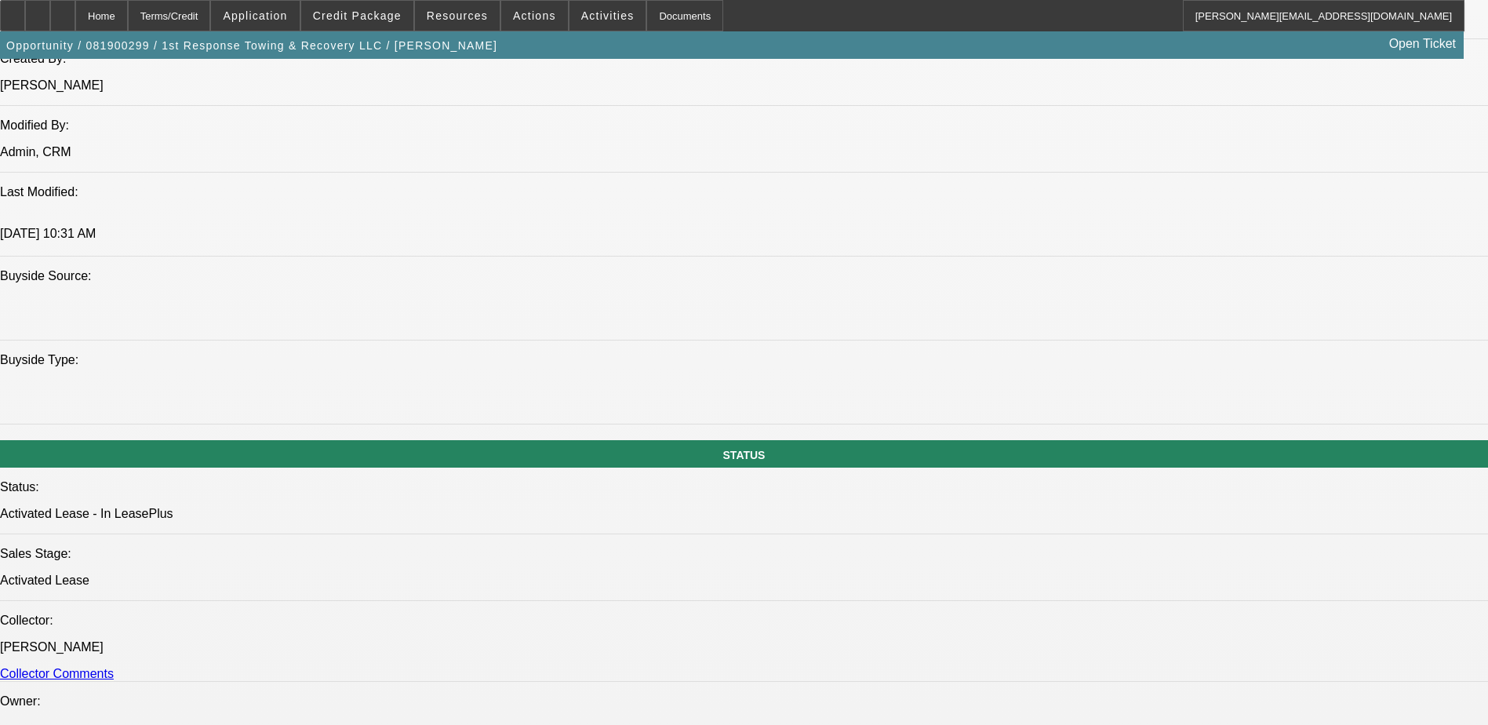
scroll to position [1412, 0]
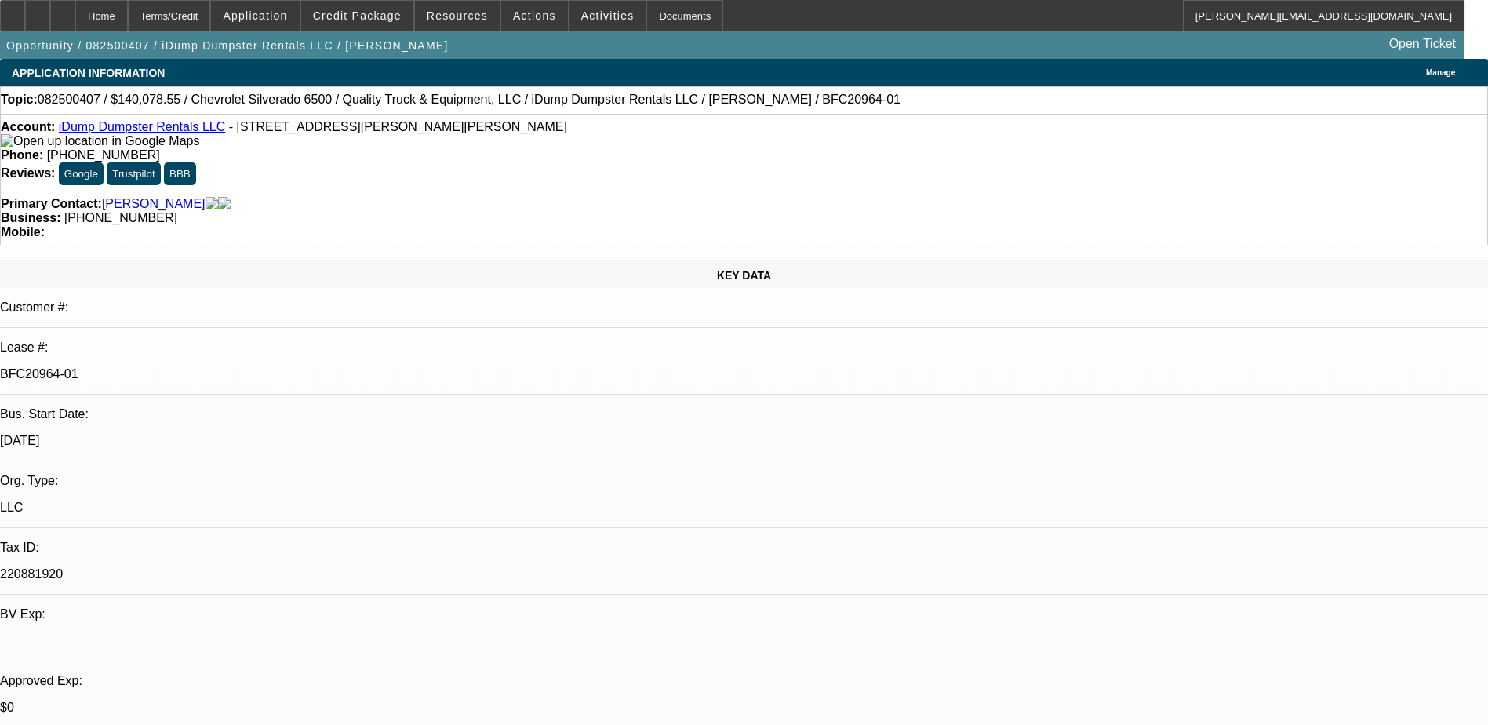
select select "0"
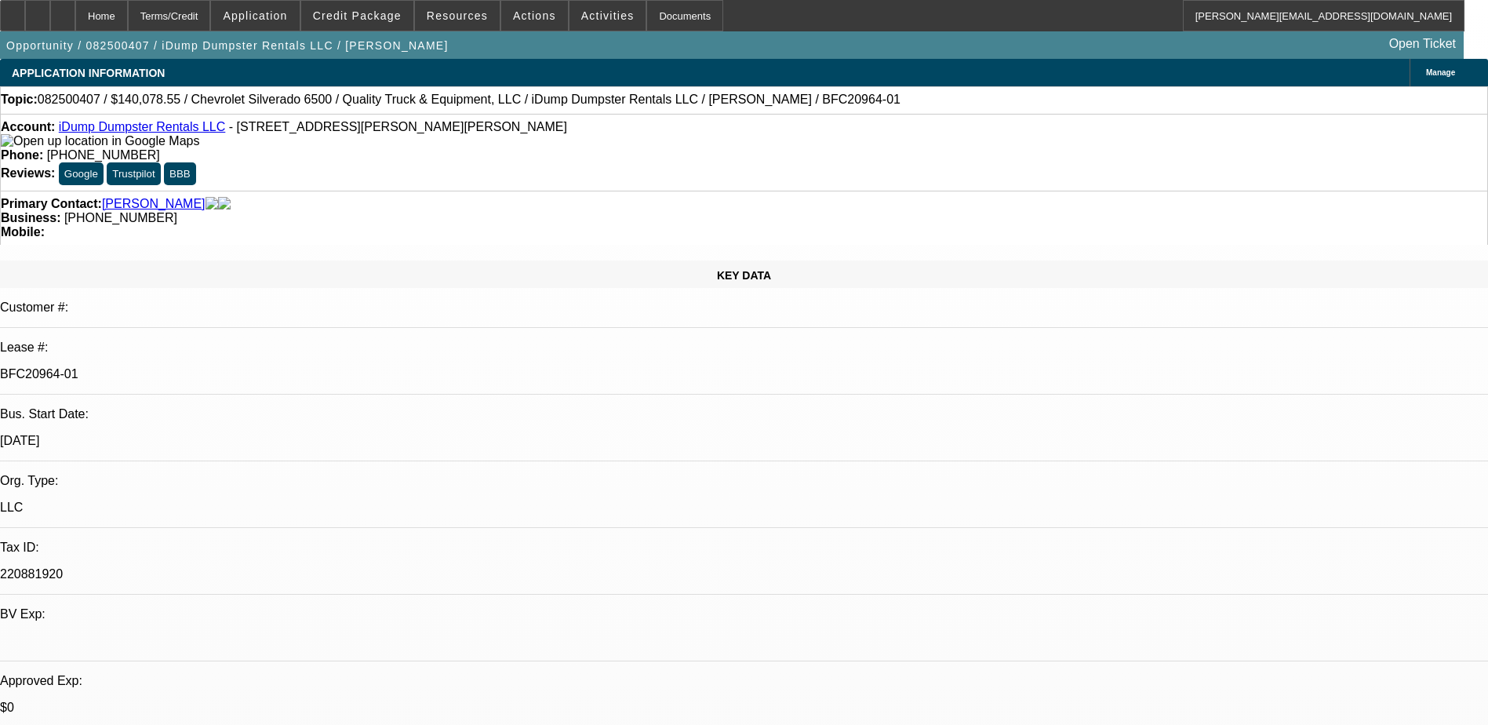
select select "0"
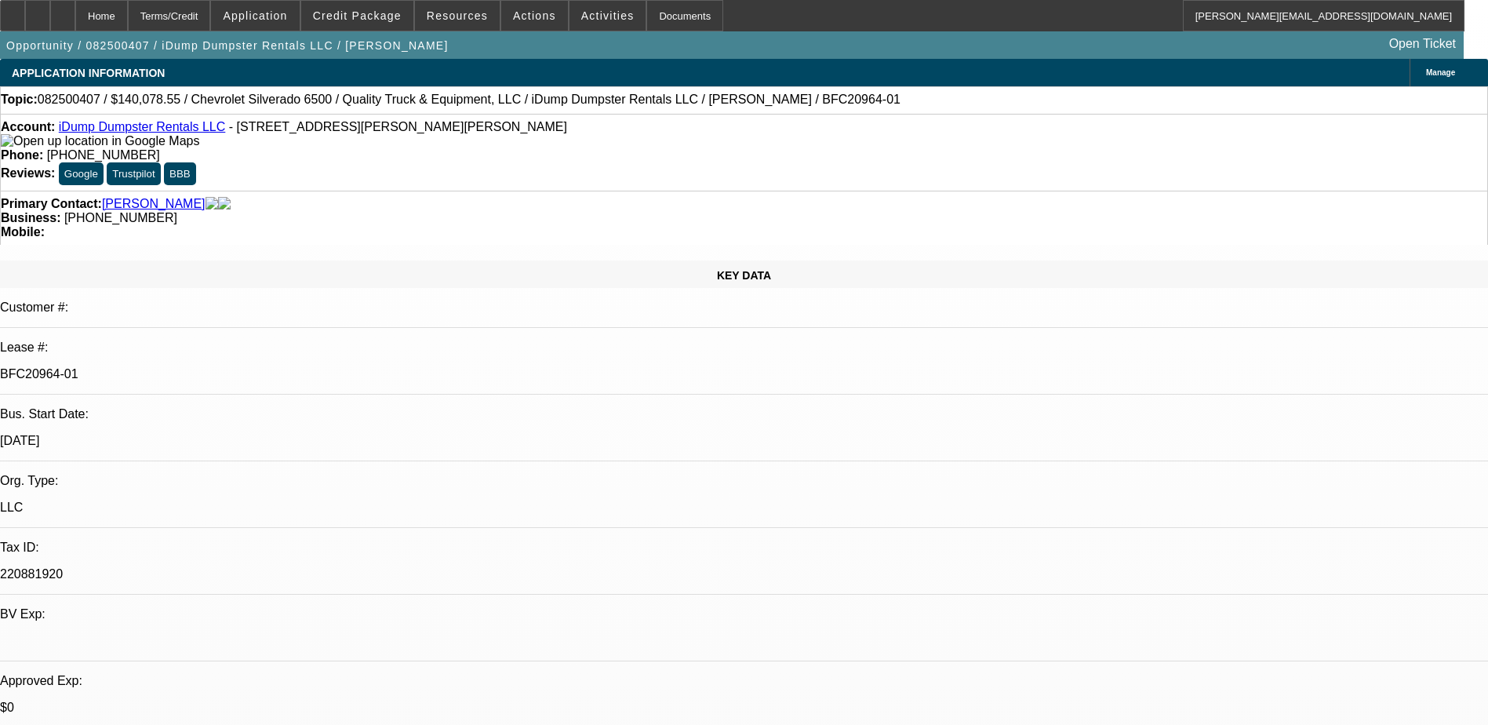
select select "0"
select select "1"
select select "6"
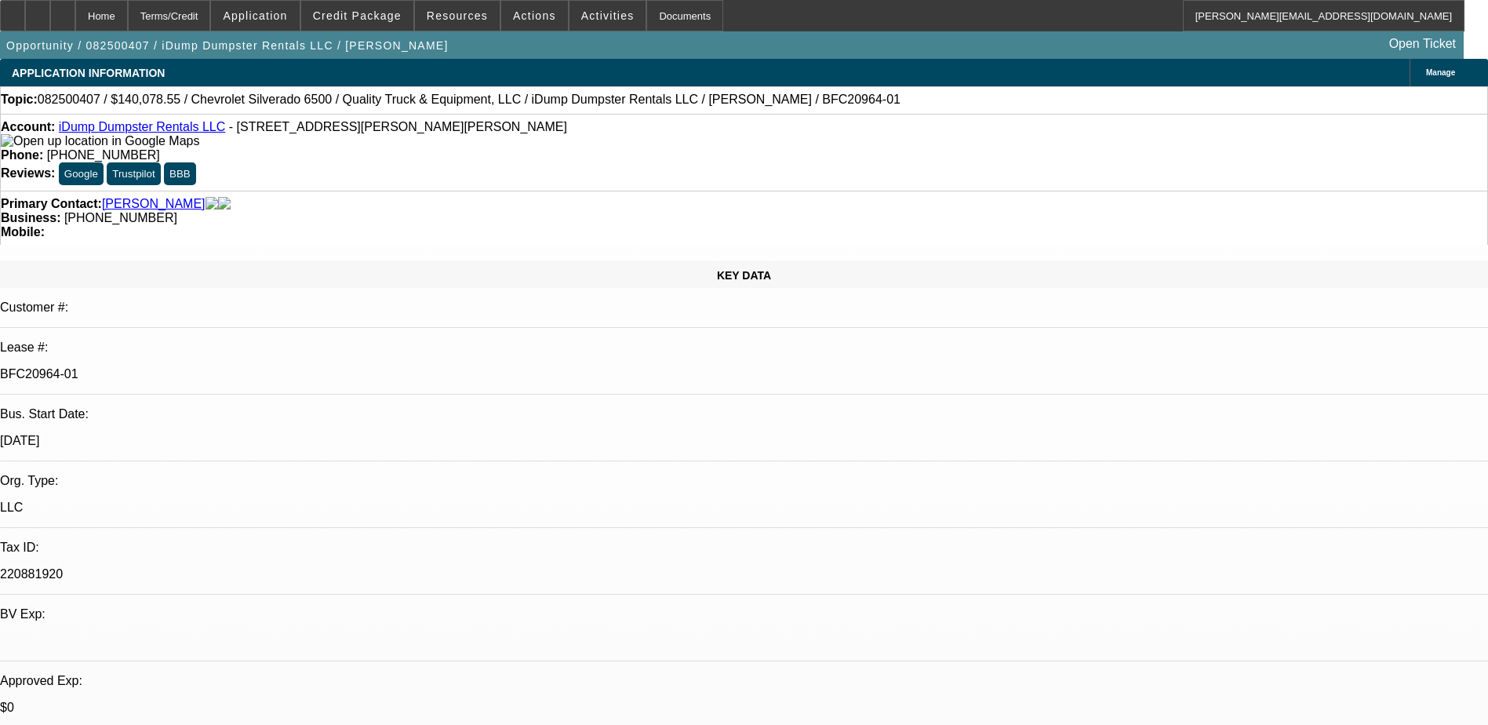
select select "1"
select select "6"
select select "1"
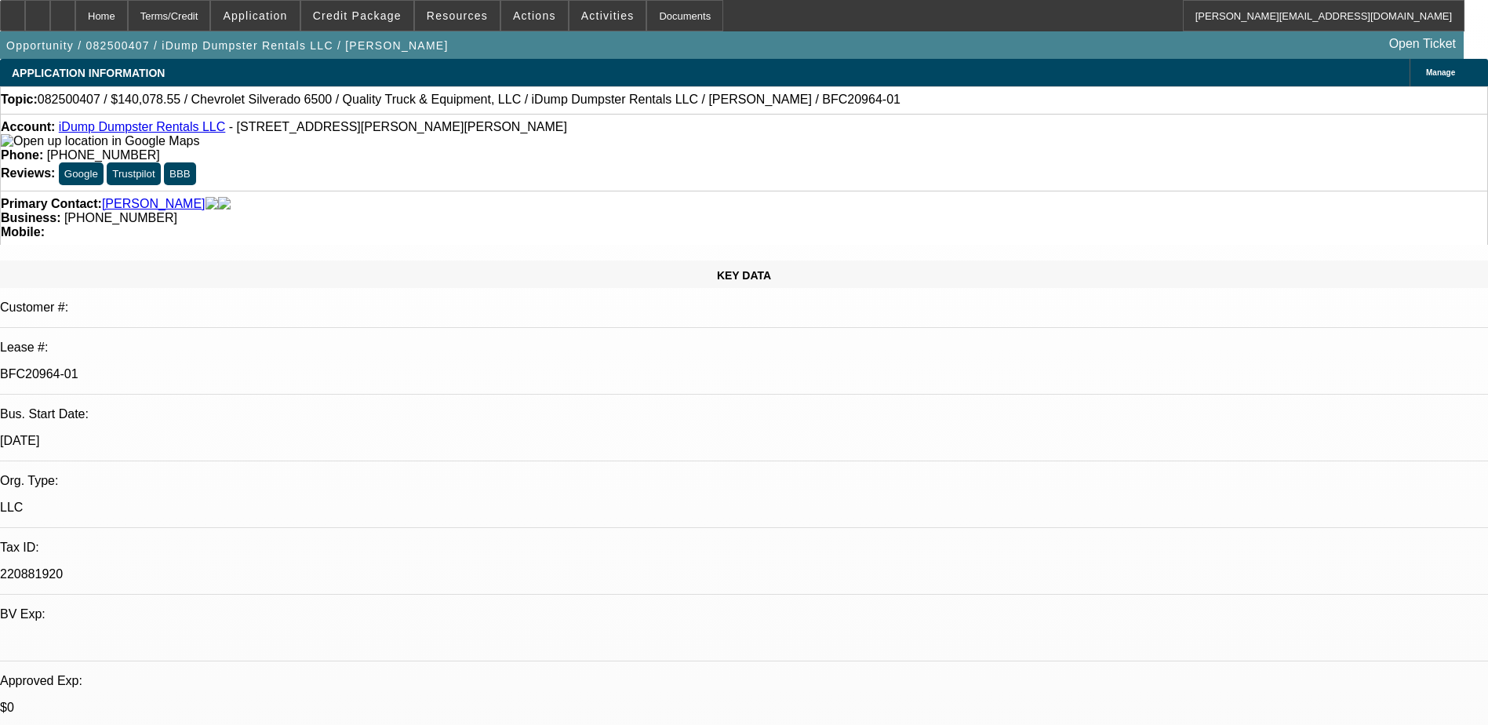
select select "6"
select select "1"
select select "6"
